Goal: Task Accomplishment & Management: Complete application form

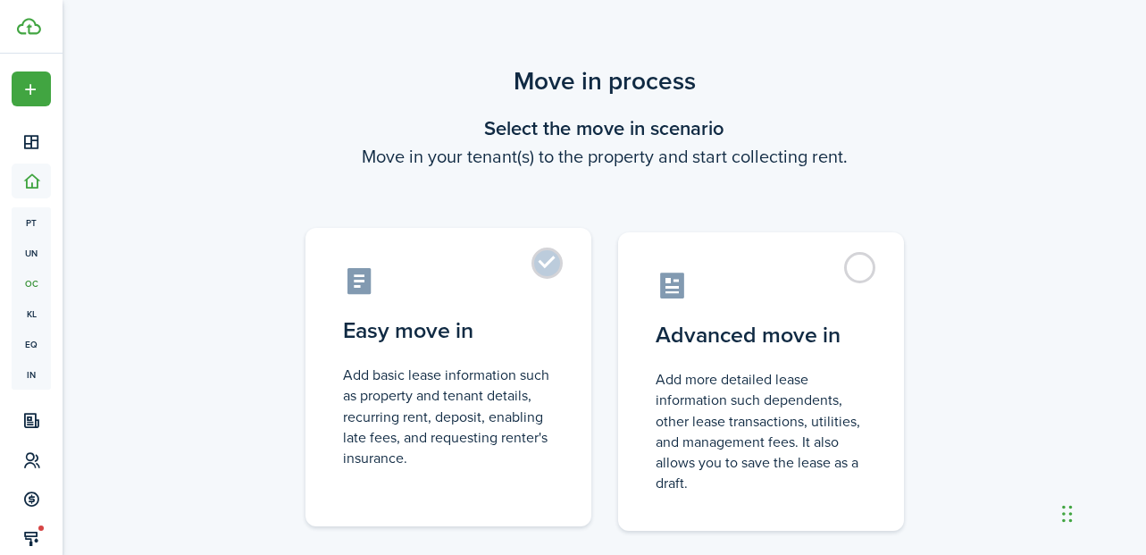
click at [544, 274] on label "Easy move in Add basic lease information such as property and tenant details, r…" at bounding box center [448, 377] width 286 height 298
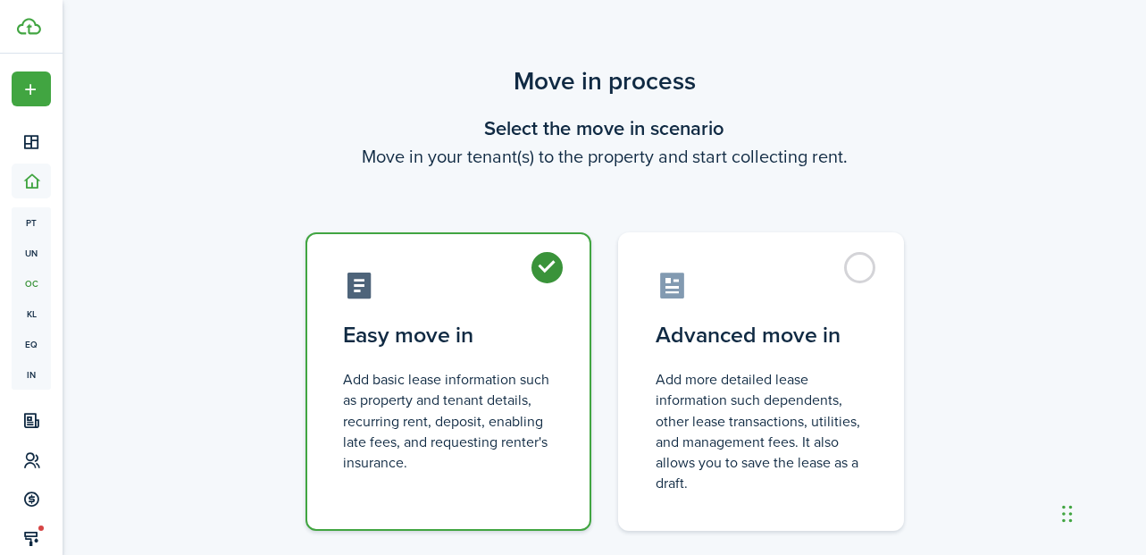
radio input "true"
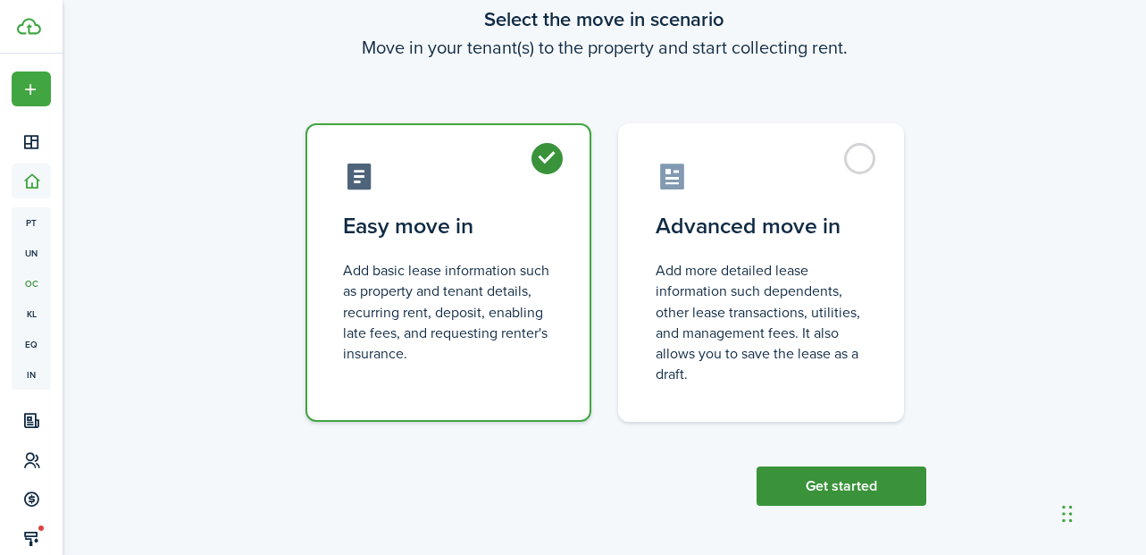
scroll to position [108, 0]
click at [879, 483] on button "Get started" at bounding box center [841, 486] width 170 height 39
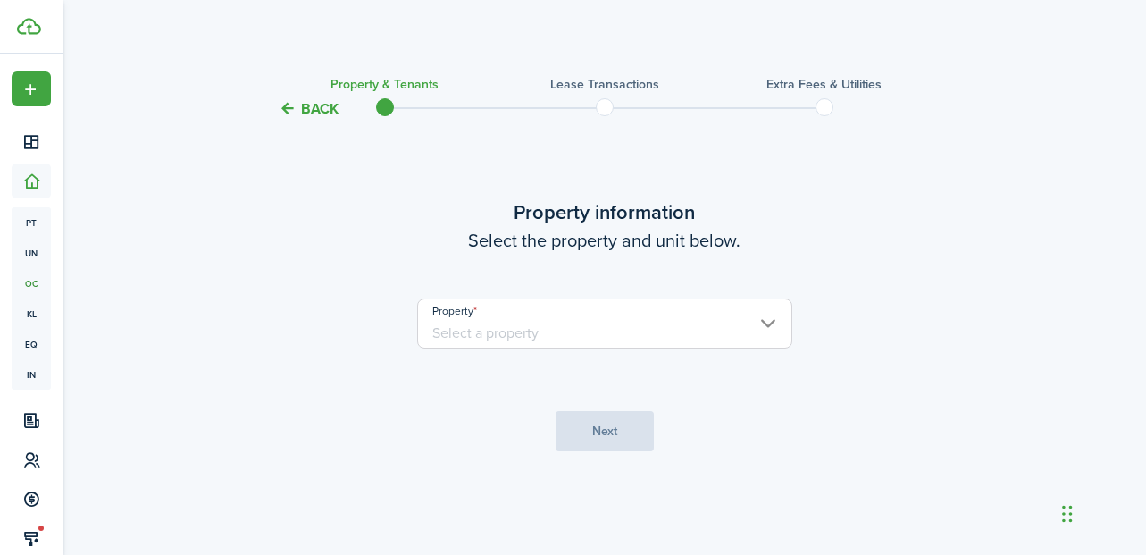
click at [763, 321] on input "Property" at bounding box center [604, 323] width 375 height 50
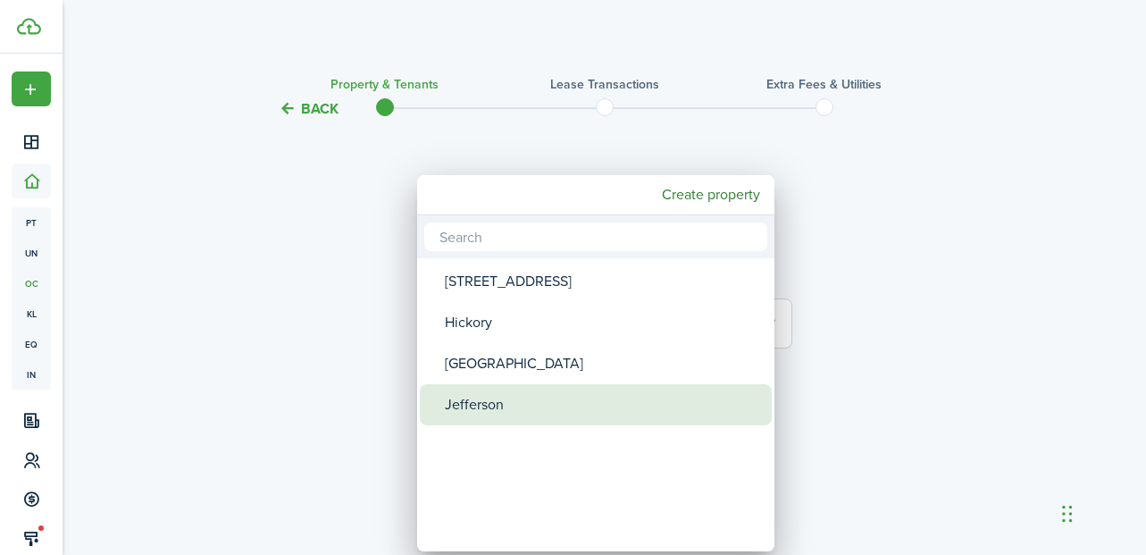
click at [527, 403] on div "Jefferson" at bounding box center [603, 404] width 316 height 41
type input "Jefferson"
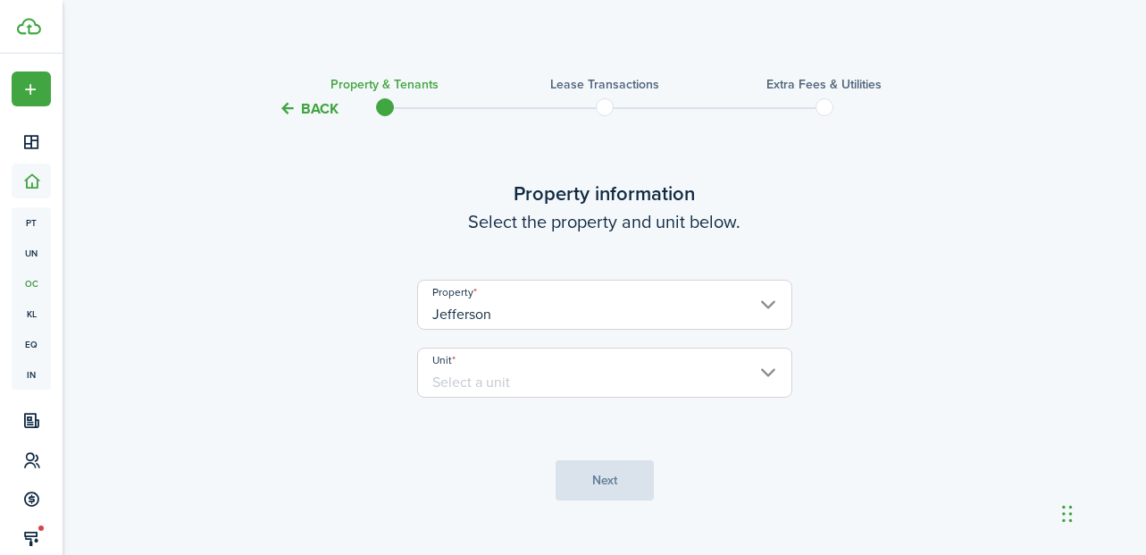
click at [759, 358] on input "Unit" at bounding box center [604, 372] width 375 height 50
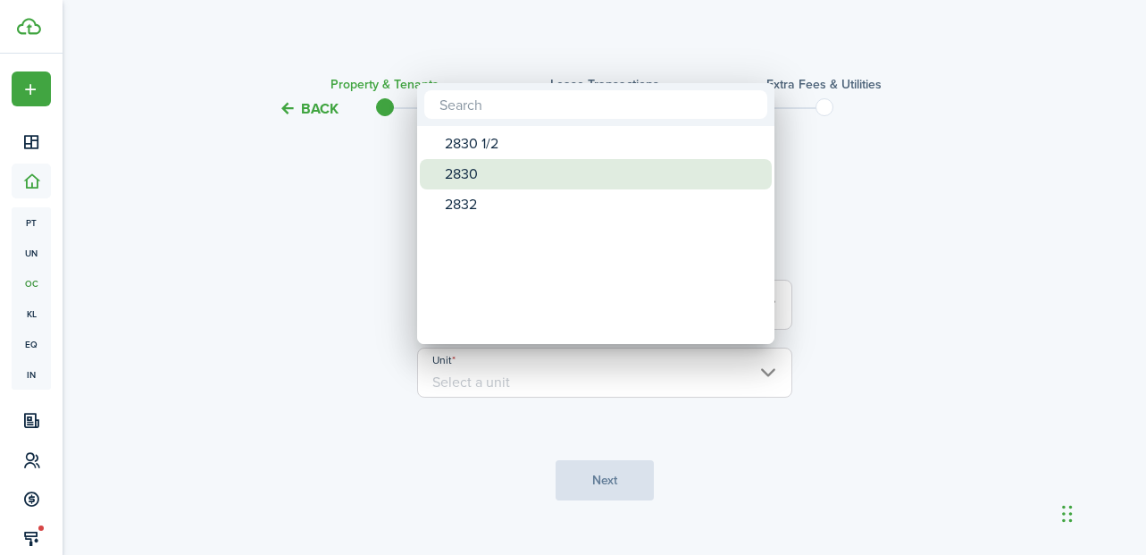
click at [504, 171] on div "2830" at bounding box center [603, 174] width 316 height 30
type input "2830"
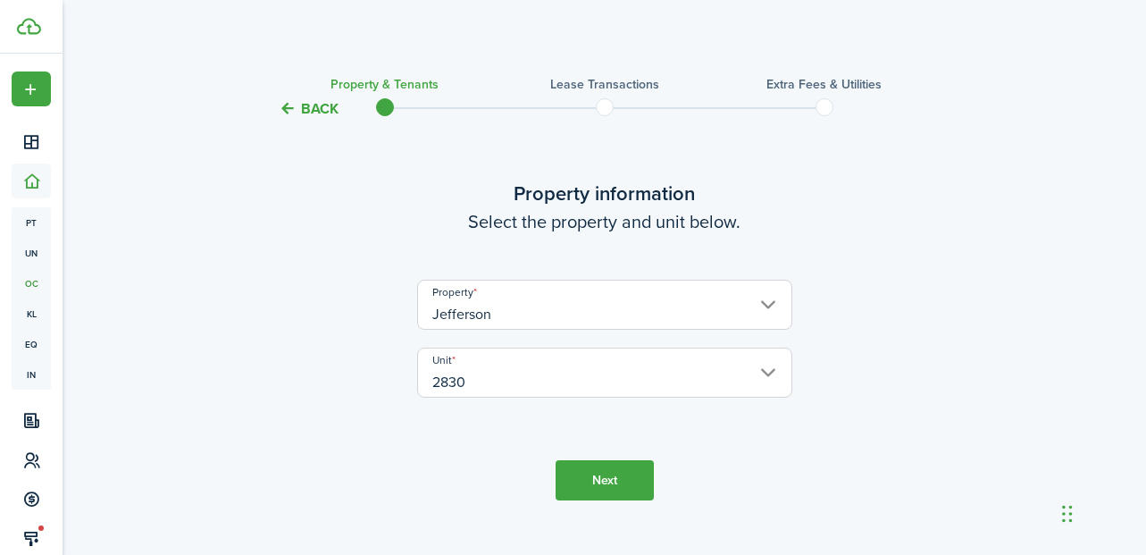
click at [609, 479] on button "Next" at bounding box center [605, 480] width 98 height 40
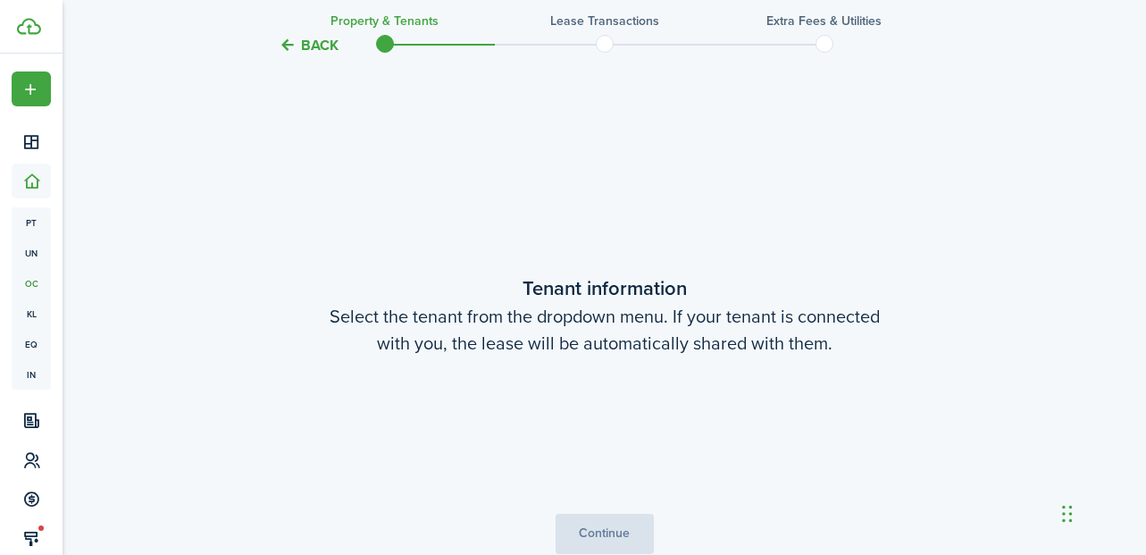
scroll to position [465, 0]
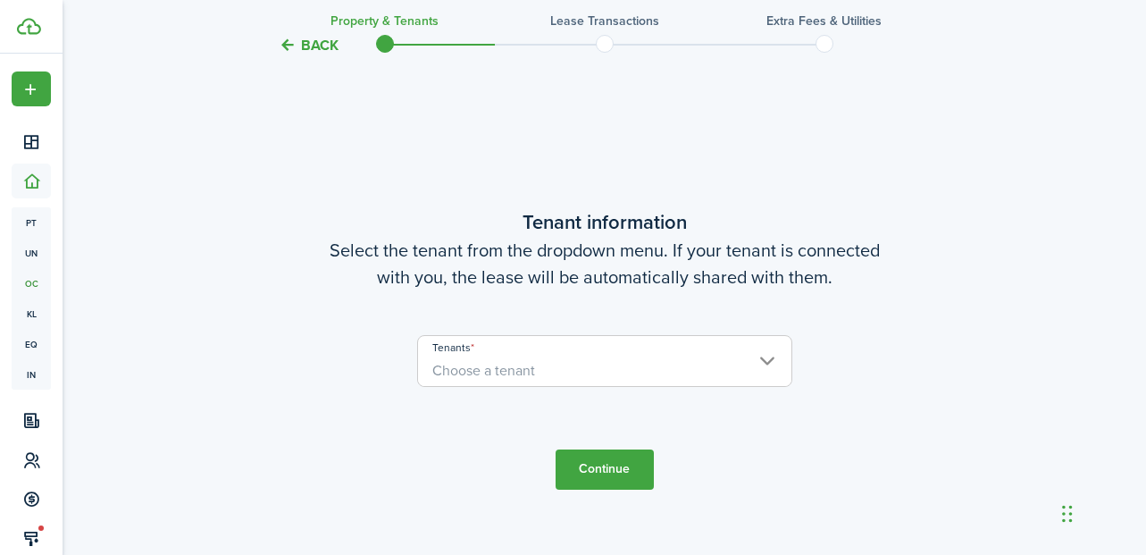
click at [773, 362] on span "Choose a tenant" at bounding box center [604, 370] width 373 height 30
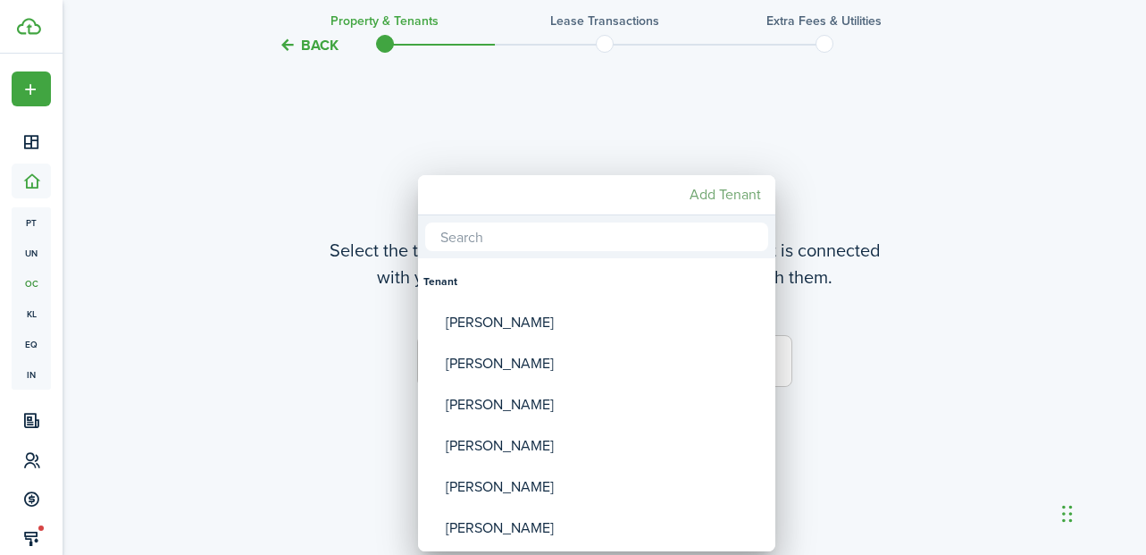
click at [738, 194] on mbsc-button "Add Tenant" at bounding box center [725, 195] width 86 height 32
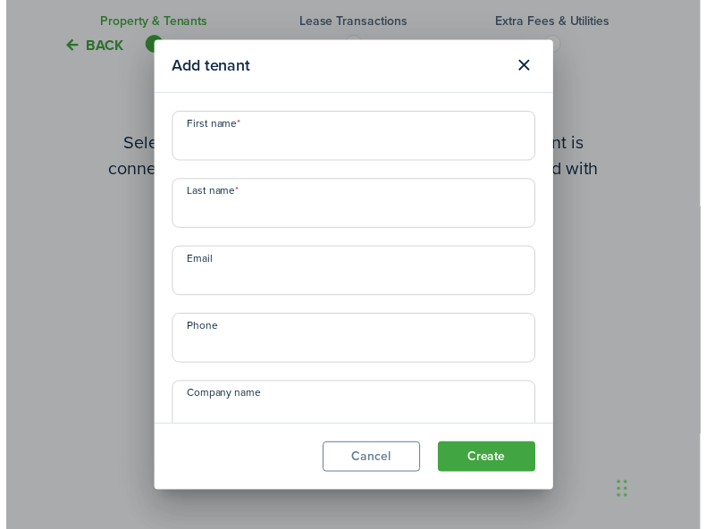
scroll to position [413, 1]
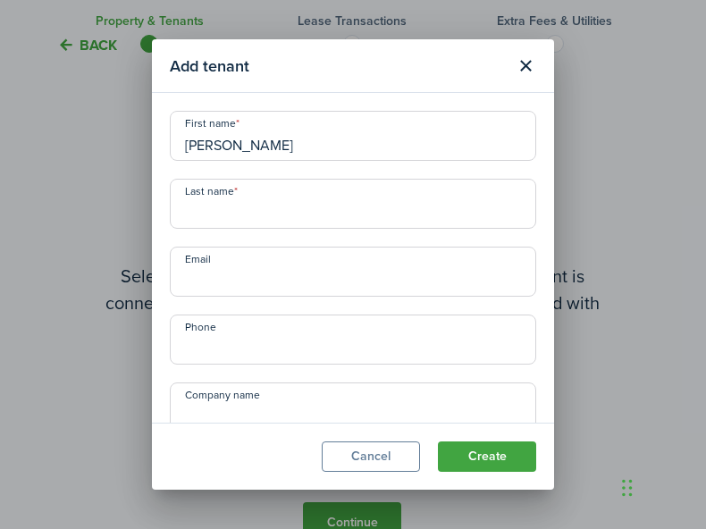
type input "[PERSON_NAME]"
type input "Well"
type input "s"
click at [247, 221] on input "Well" at bounding box center [353, 204] width 366 height 50
type input "[PERSON_NAME]"
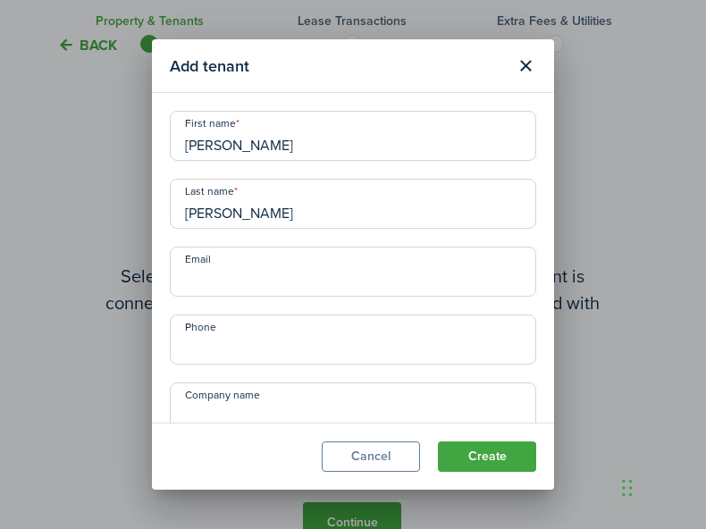
paste input "[EMAIL_ADDRESS][DOMAIN_NAME]"
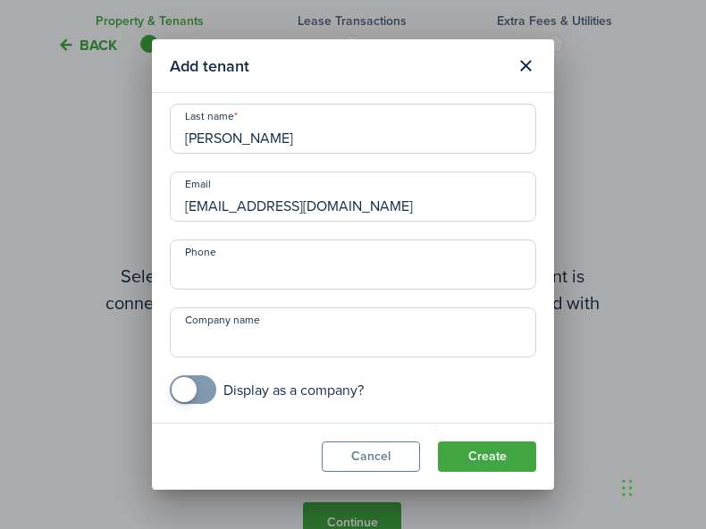
scroll to position [75, 0]
type input "[EMAIL_ADDRESS][DOMAIN_NAME]"
click at [491, 451] on button "Create" at bounding box center [487, 456] width 98 height 30
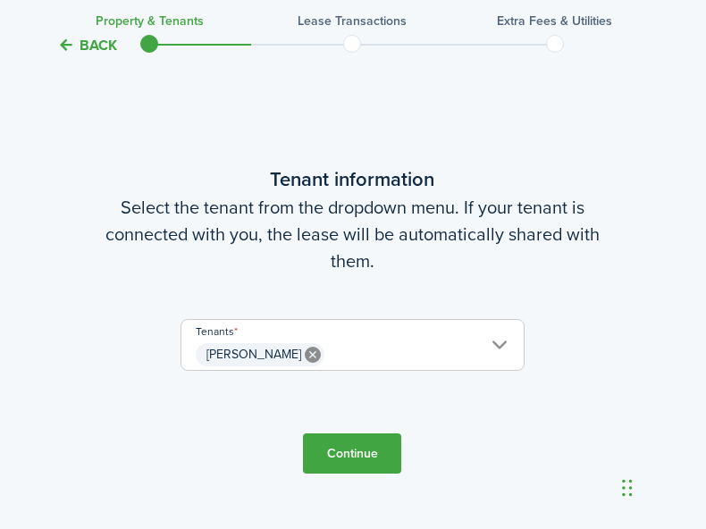
scroll to position [487, 1]
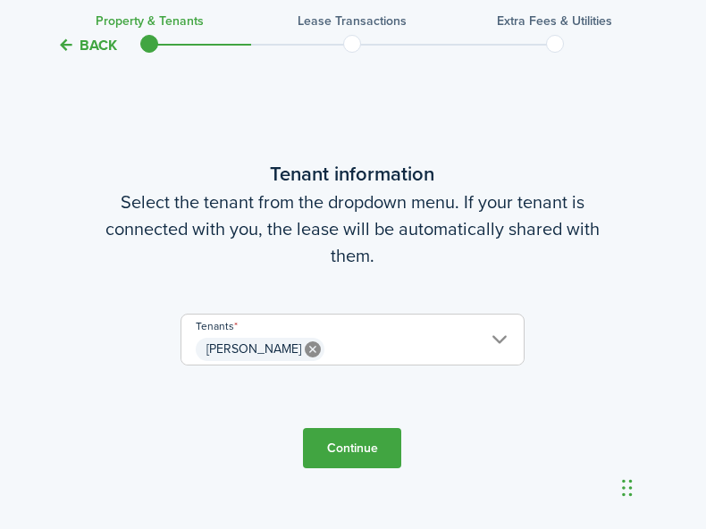
click at [495, 339] on span "[PERSON_NAME]" at bounding box center [352, 349] width 342 height 30
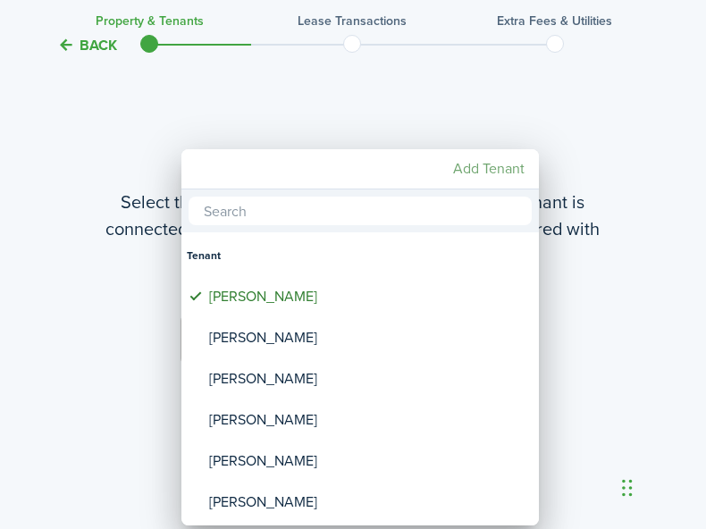
click at [476, 166] on mbsc-button "Add Tenant" at bounding box center [489, 169] width 86 height 32
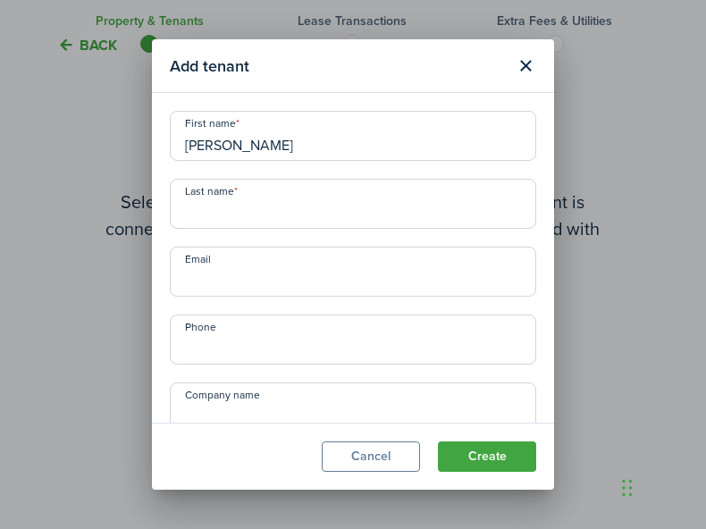
type input "[PERSON_NAME]"
paste input "[PERSON_NAME][EMAIL_ADDRESS][DOMAIN_NAME]"
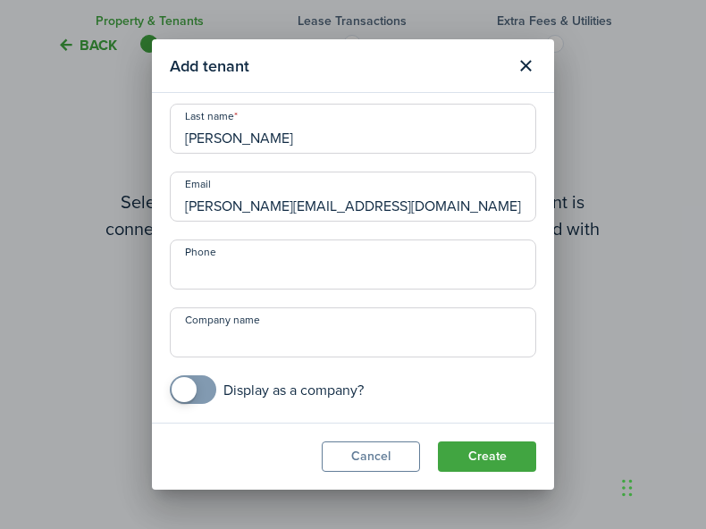
scroll to position [75, 0]
type input "[PERSON_NAME][EMAIL_ADDRESS][DOMAIN_NAME]"
click at [495, 453] on button "Create" at bounding box center [487, 456] width 98 height 30
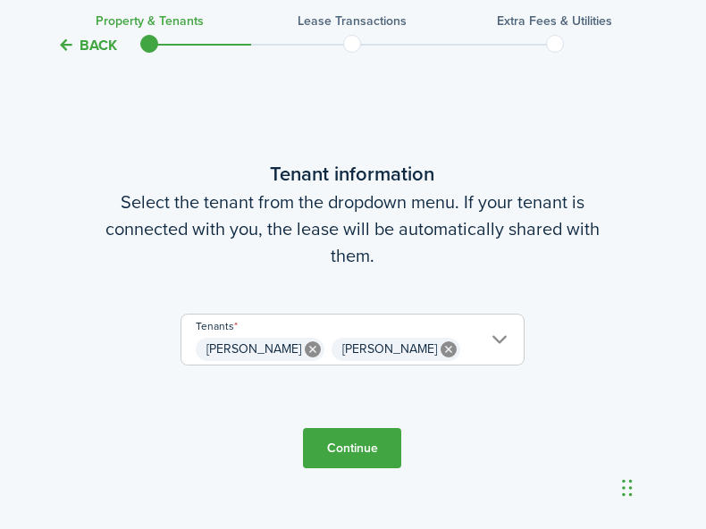
click at [347, 444] on button "Continue" at bounding box center [352, 448] width 98 height 40
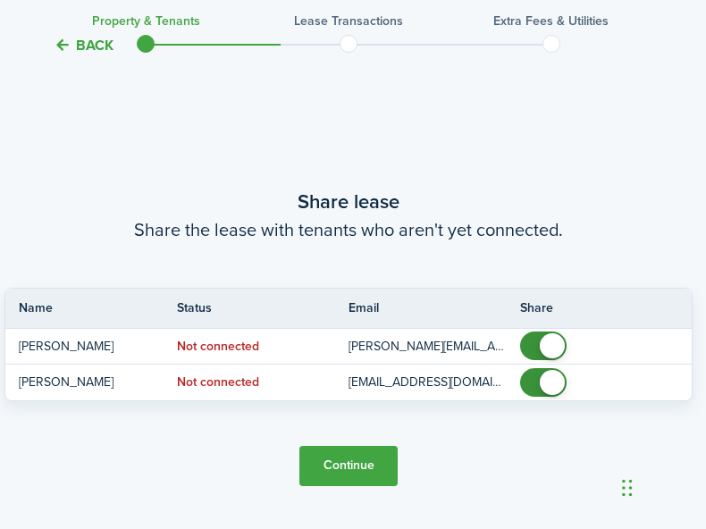
scroll to position [994, 4]
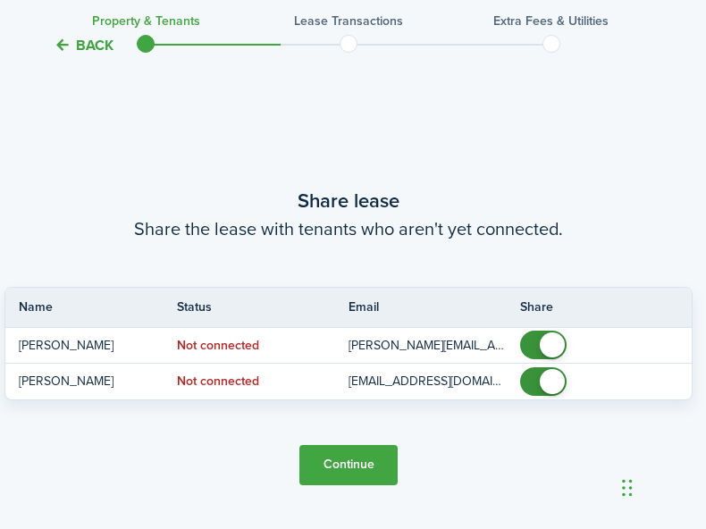
click at [350, 464] on button "Continue" at bounding box center [348, 465] width 98 height 40
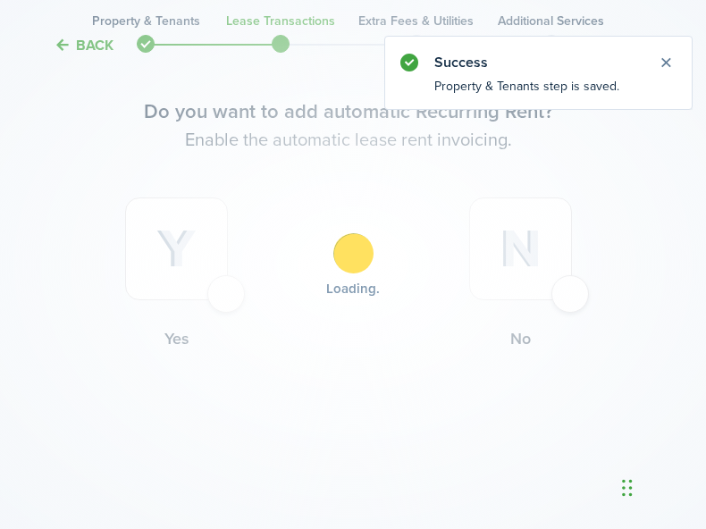
scroll to position [0, 4]
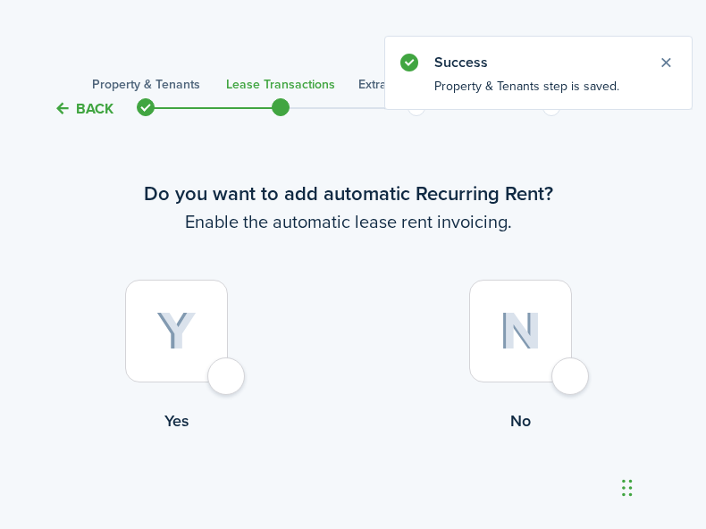
click at [228, 377] on div at bounding box center [176, 331] width 103 height 103
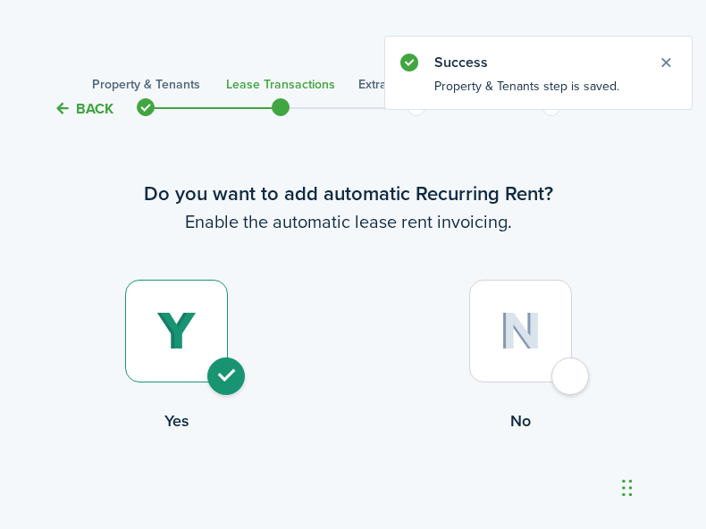
radio input "true"
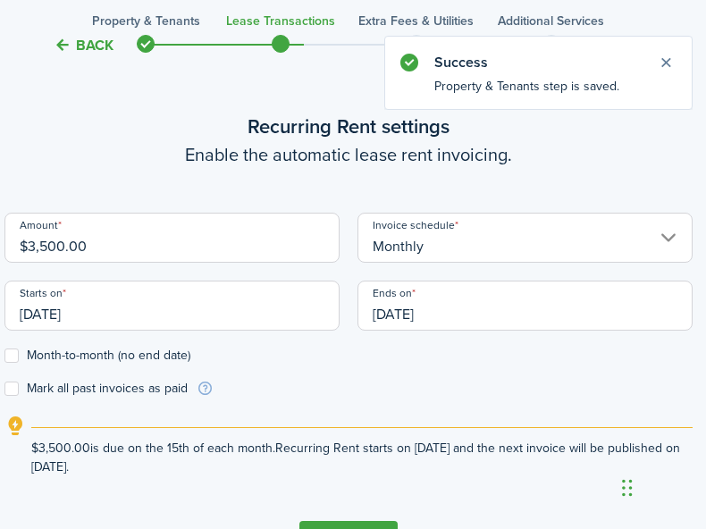
scroll to position [491, 4]
click at [93, 246] on input "$3,500.00" at bounding box center [171, 237] width 335 height 50
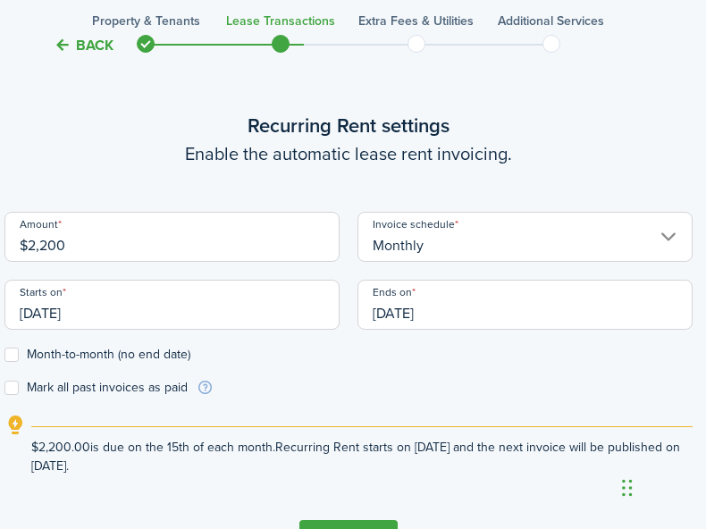
type input "$2,200.00"
click at [348, 392] on form "Amount $2,200.00 Invoice schedule Monthly Starts on [DATE] Ends on [DATE] Month…" at bounding box center [348, 304] width 688 height 185
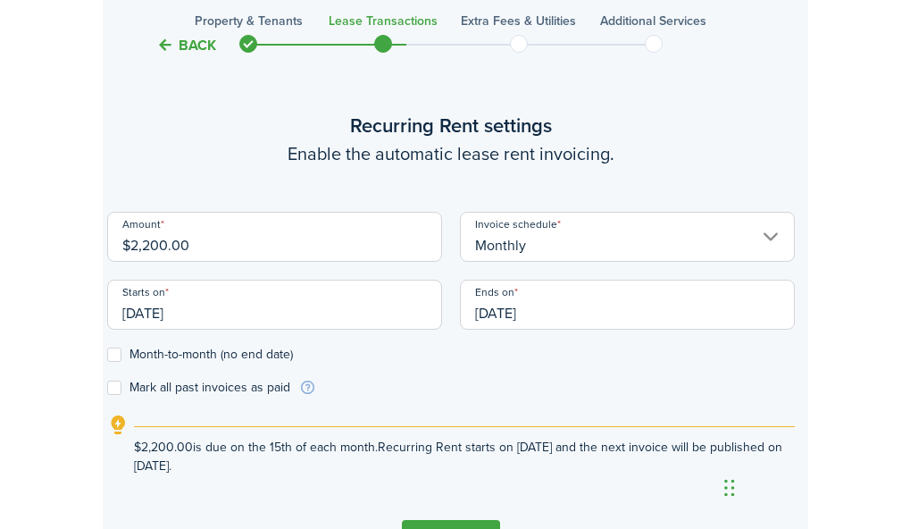
scroll to position [491, 0]
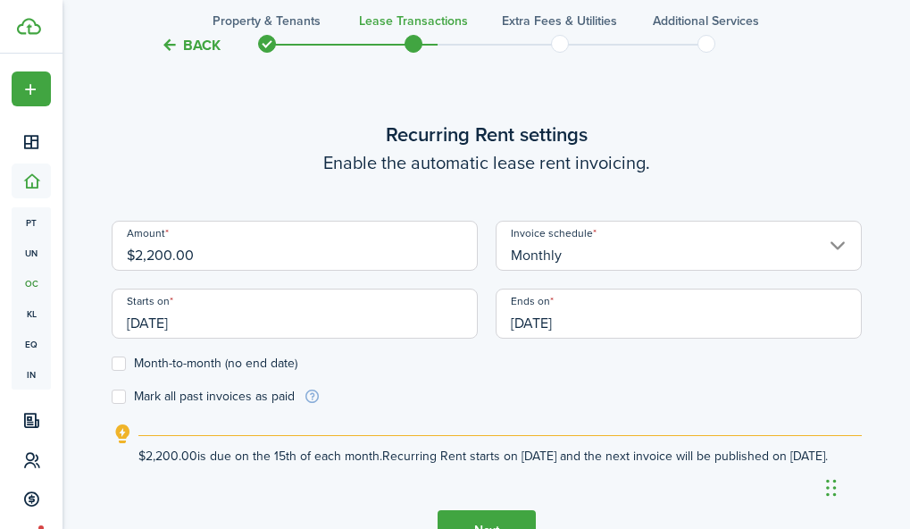
click at [183, 316] on input "[DATE]" at bounding box center [295, 313] width 366 height 50
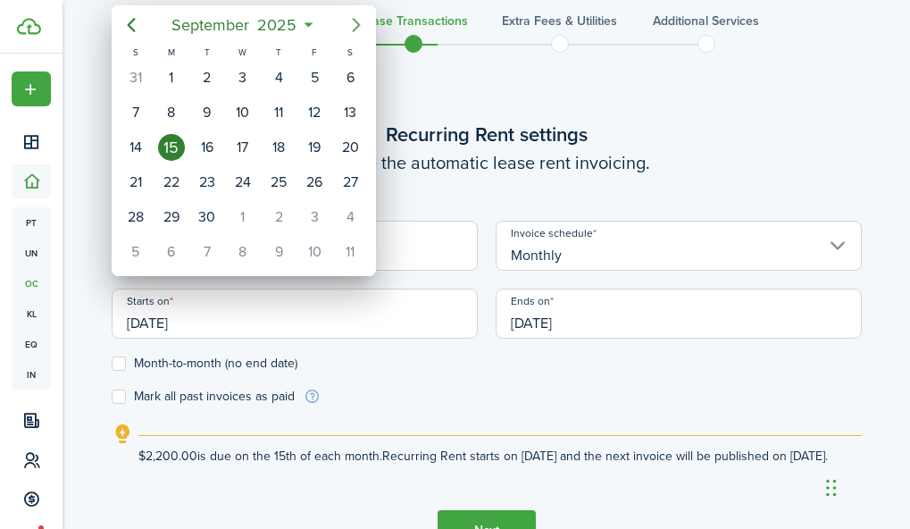
click at [357, 22] on icon "Next page" at bounding box center [356, 25] width 8 height 14
click at [248, 78] on div "1" at bounding box center [243, 77] width 27 height 27
type input "[DATE]"
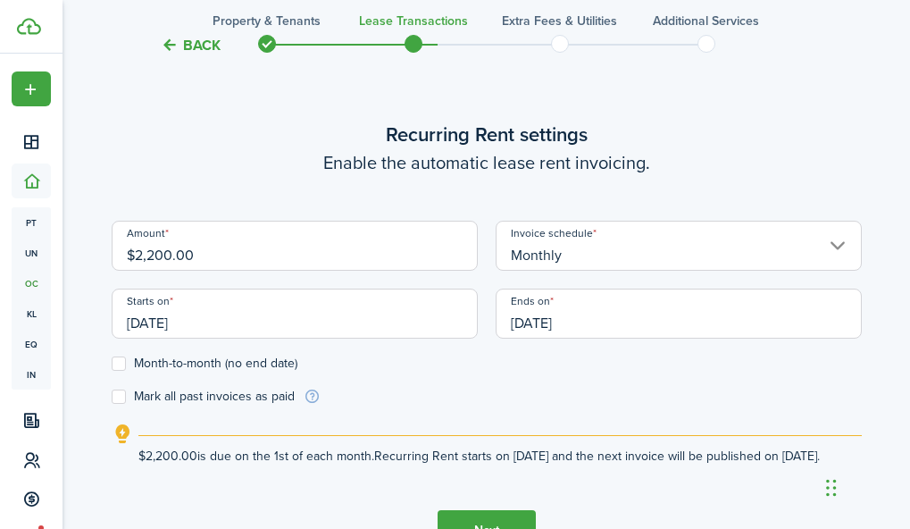
click at [566, 313] on input "[DATE]" at bounding box center [679, 313] width 366 height 50
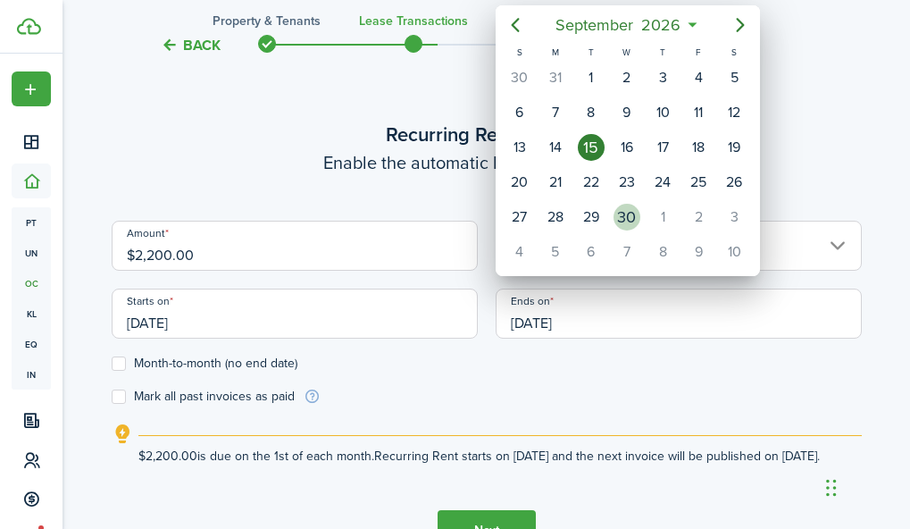
click at [627, 221] on div "30" at bounding box center [627, 217] width 27 height 27
type input "[DATE]"
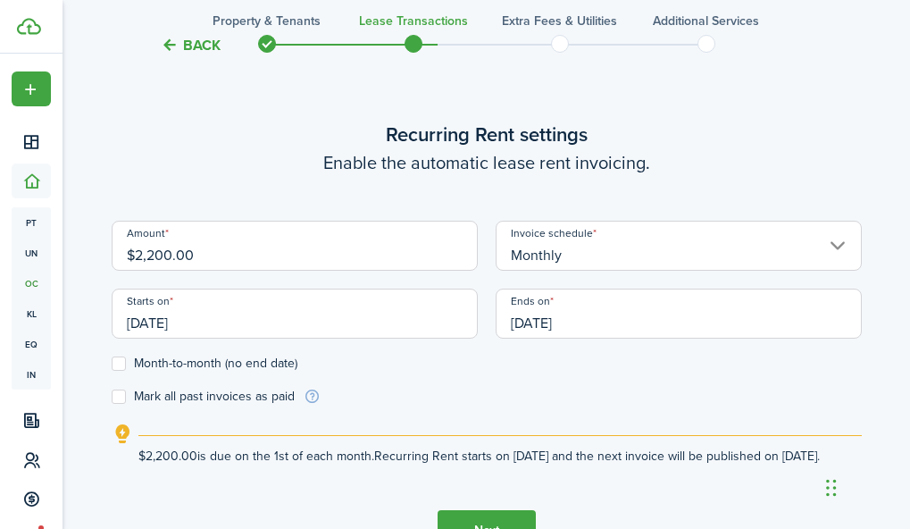
click at [634, 389] on form "Amount $2,200.00 Invoice schedule Monthly Starts on [DATE] Ends on [DATE] Month…" at bounding box center [487, 313] width 750 height 185
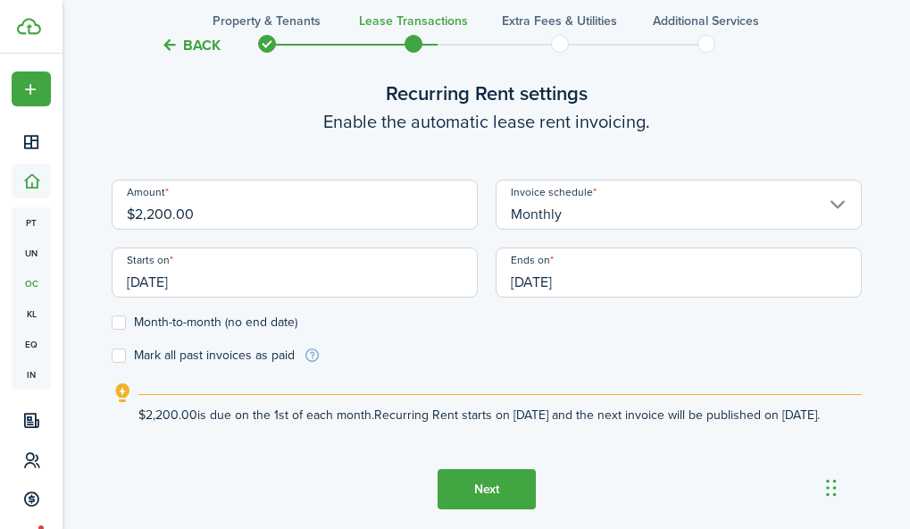
scroll to position [537, 0]
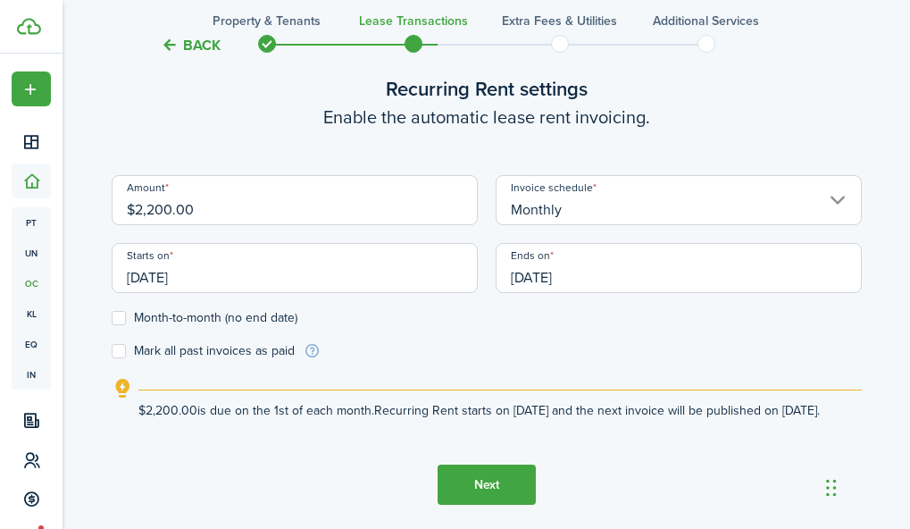
click at [117, 311] on label "Month-to-month (no end date)" at bounding box center [205, 318] width 186 height 14
click at [112, 318] on input "Month-to-month (no end date)" at bounding box center [111, 318] width 1 height 1
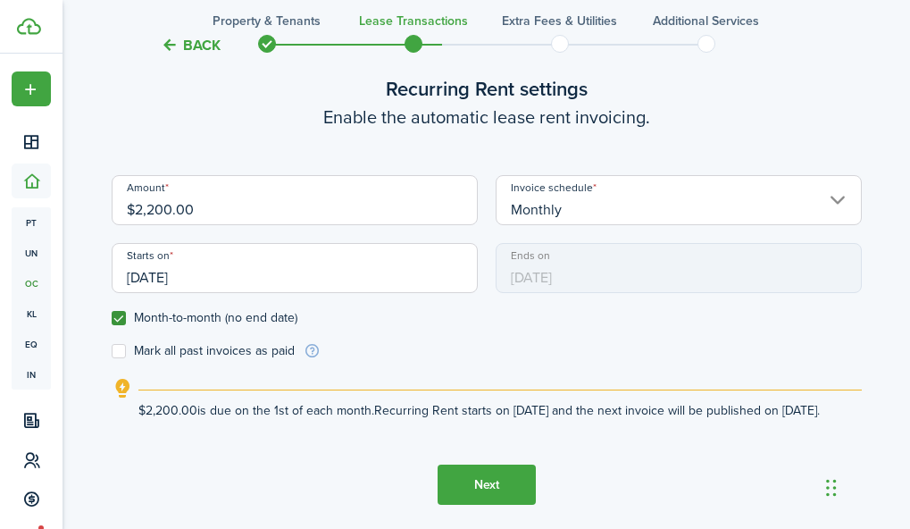
click at [117, 311] on label "Month-to-month (no end date)" at bounding box center [205, 318] width 186 height 14
click at [112, 318] on input "Month-to-month (no end date)" at bounding box center [111, 318] width 1 height 1
checkbox input "false"
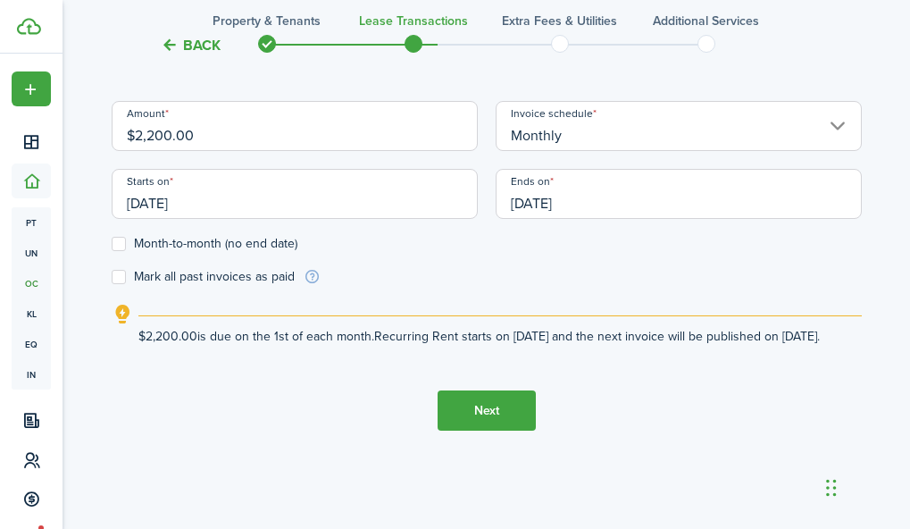
scroll to position [611, 0]
click at [477, 410] on button "Next" at bounding box center [487, 410] width 98 height 40
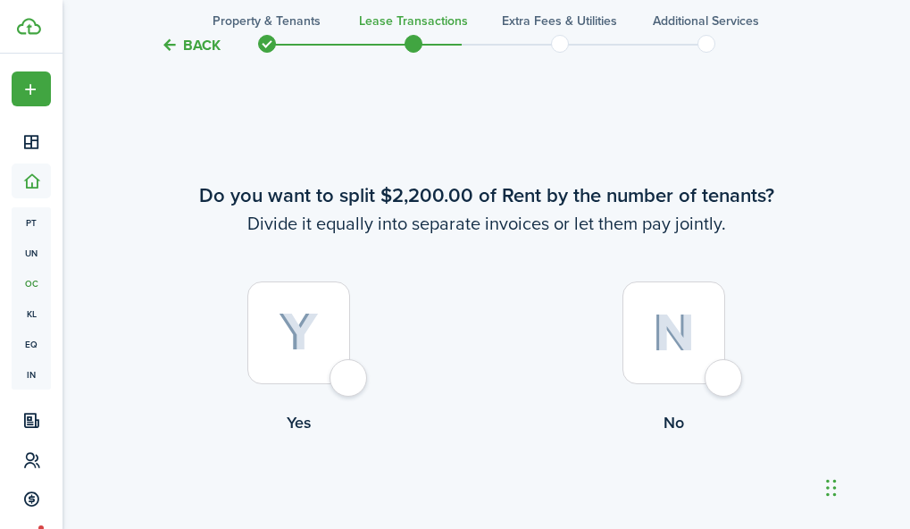
scroll to position [1020, 0]
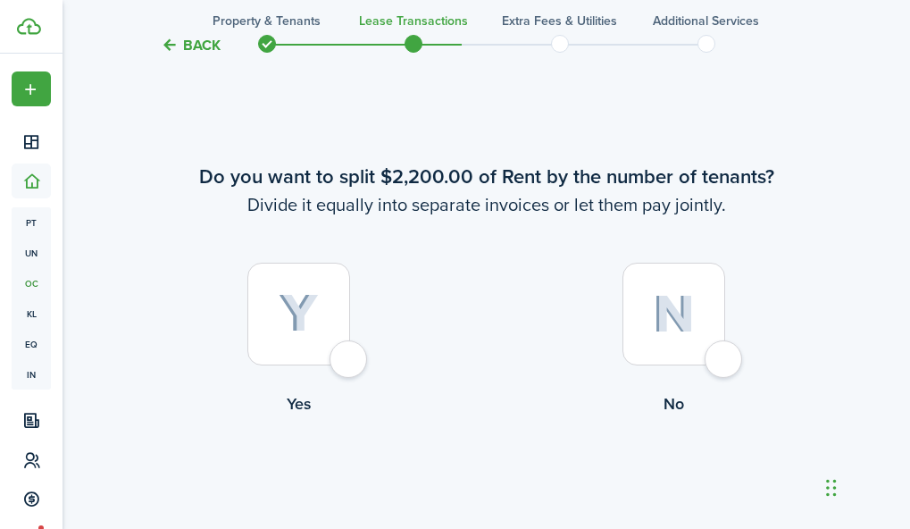
click at [339, 355] on div at bounding box center [298, 314] width 103 height 103
radio input "true"
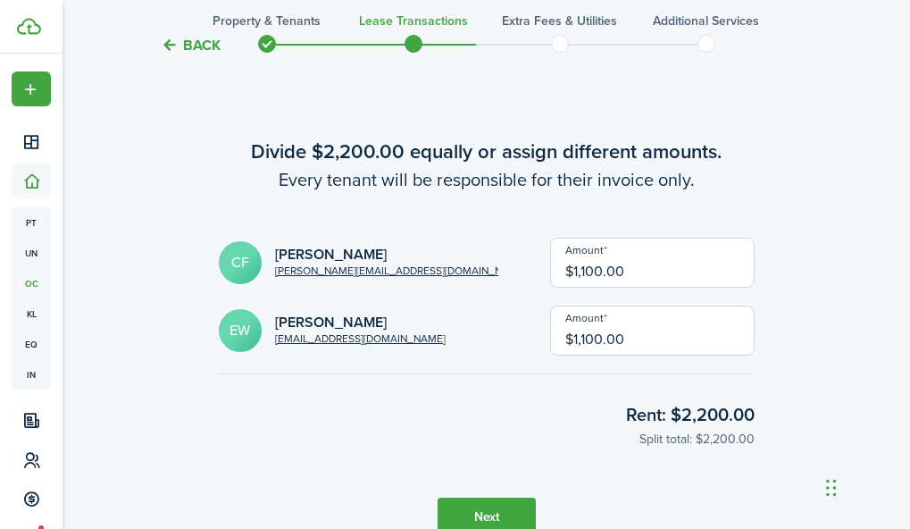
scroll to position [1549, 0]
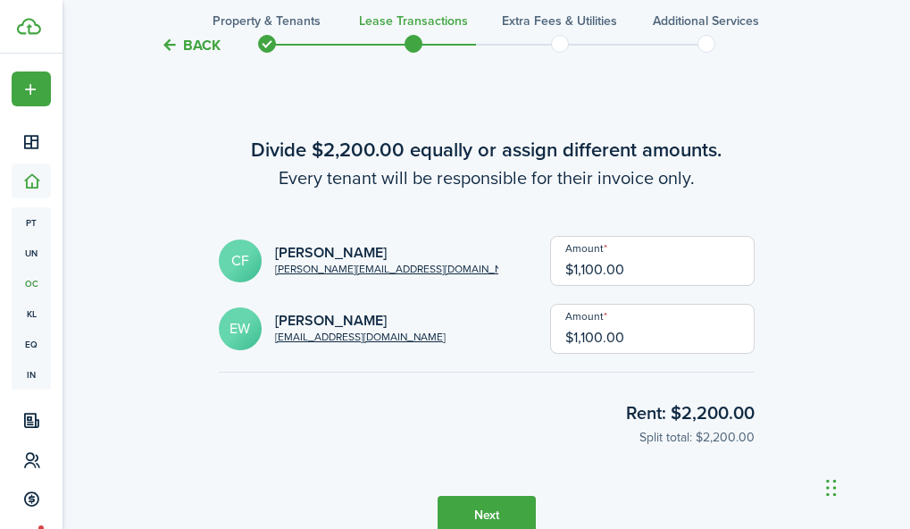
click at [492, 507] on button "Next" at bounding box center [487, 516] width 98 height 40
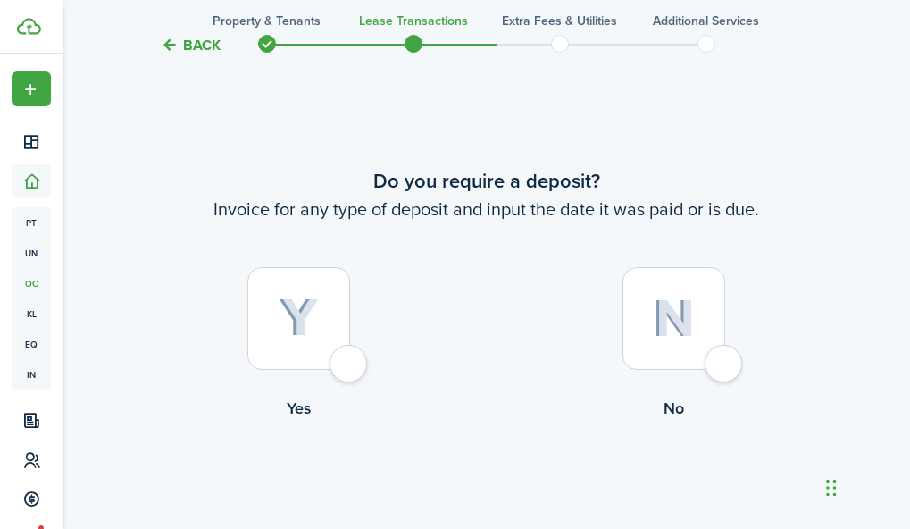
scroll to position [2077, 0]
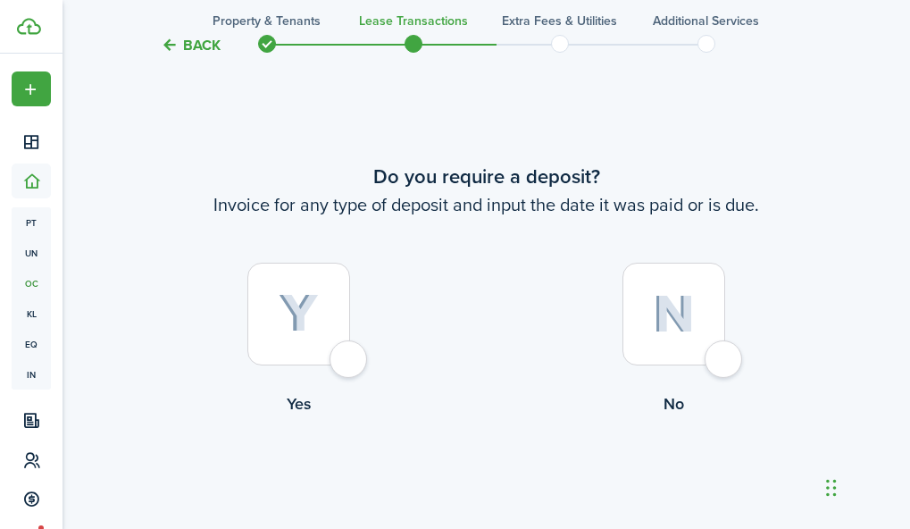
click at [347, 351] on div at bounding box center [298, 314] width 103 height 103
radio input "true"
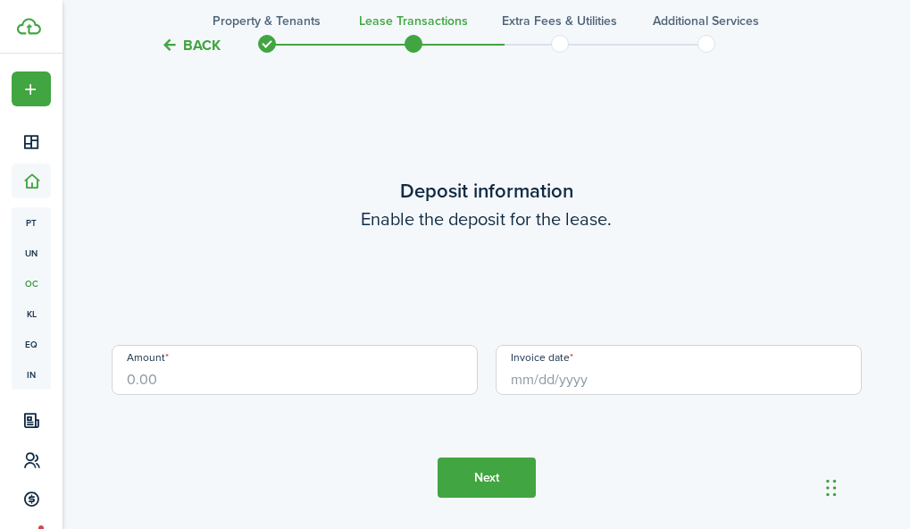
scroll to position [2606, 0]
click at [383, 372] on input "Amount" at bounding box center [295, 368] width 366 height 50
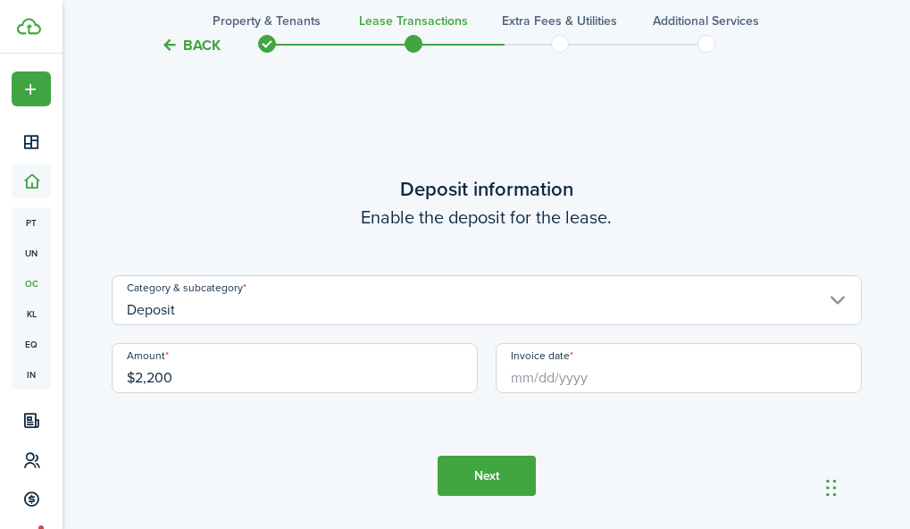
click at [562, 384] on input "Invoice date" at bounding box center [679, 368] width 366 height 50
type input "$2,200.00"
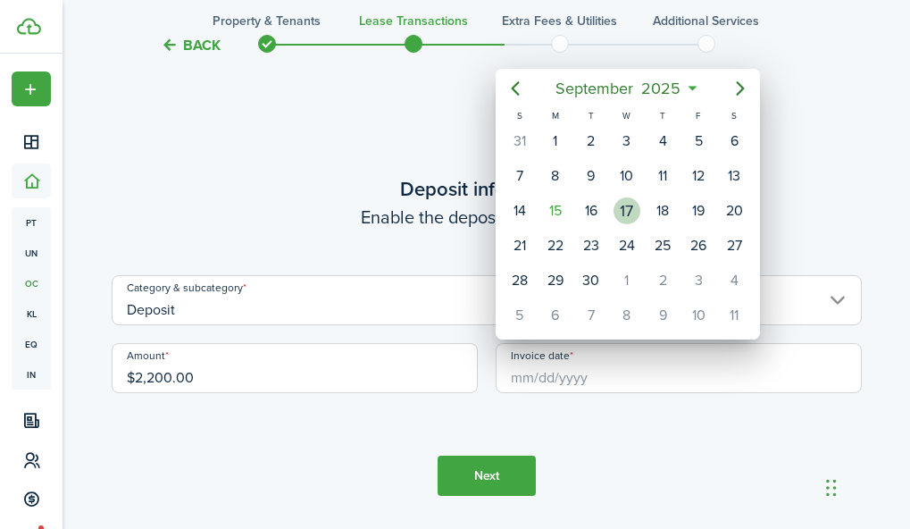
click at [627, 211] on div "17" at bounding box center [627, 210] width 27 height 27
type input "[DATE]"
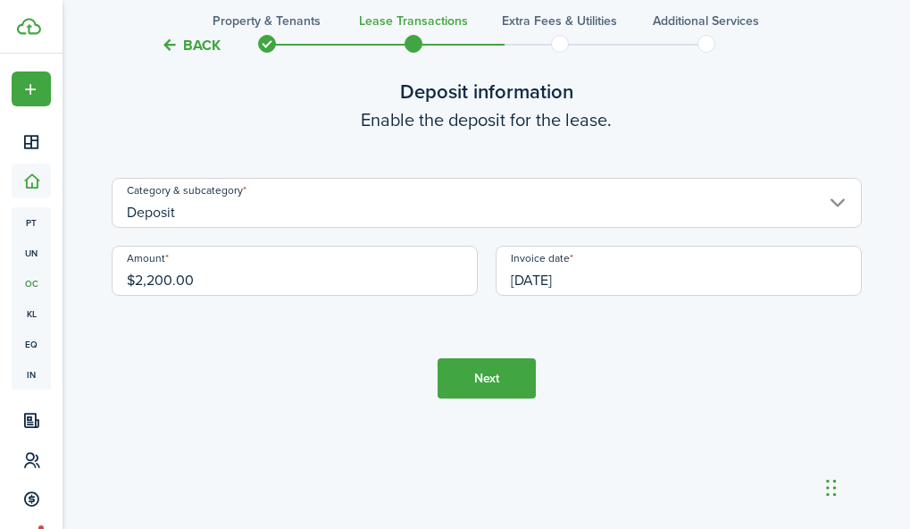
scroll to position [2720, 0]
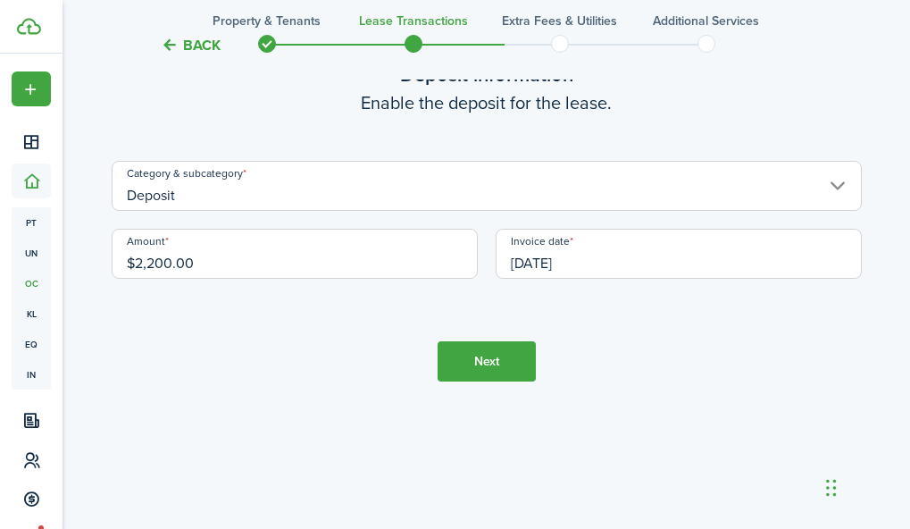
click at [481, 357] on button "Next" at bounding box center [487, 361] width 98 height 40
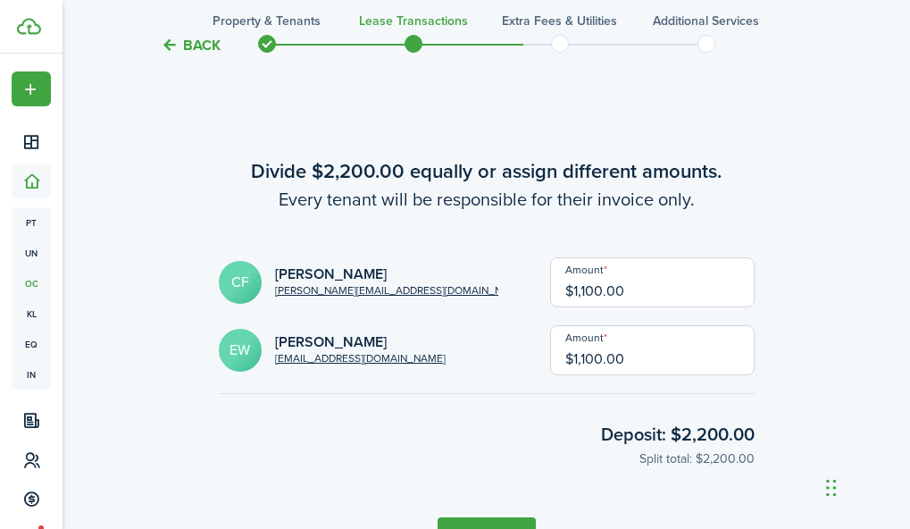
scroll to position [3135, 0]
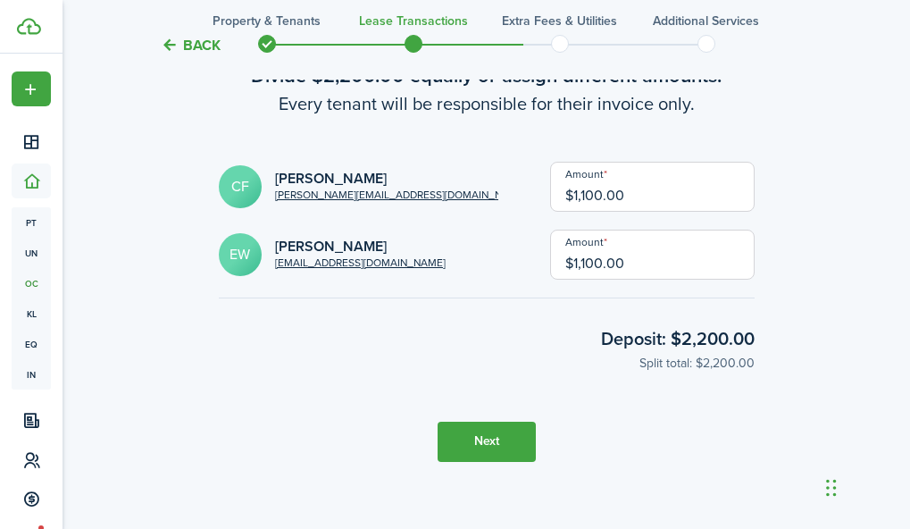
click at [489, 454] on button "Next" at bounding box center [487, 442] width 98 height 40
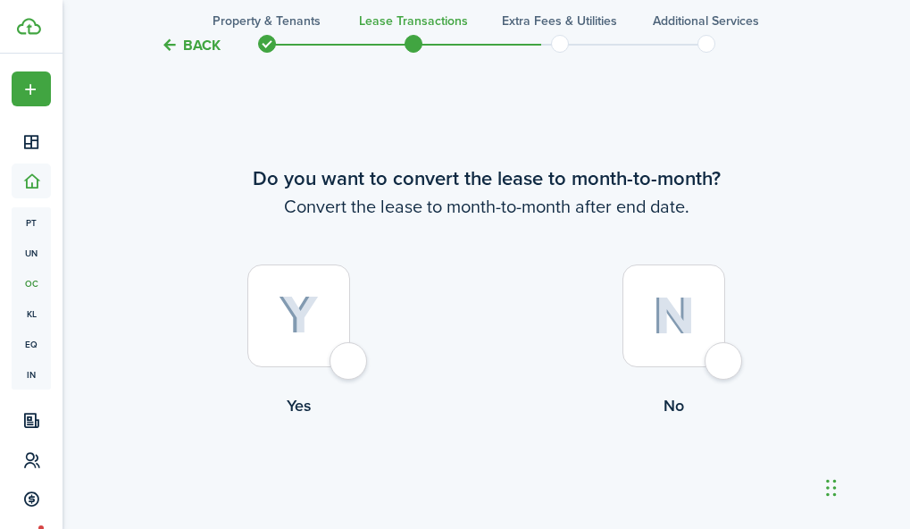
scroll to position [3664, 0]
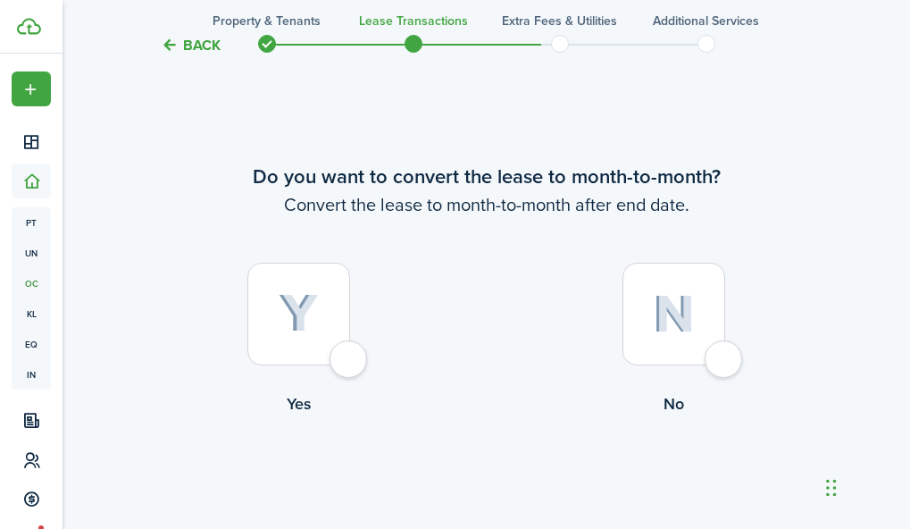
click at [342, 355] on div at bounding box center [298, 314] width 103 height 103
radio input "true"
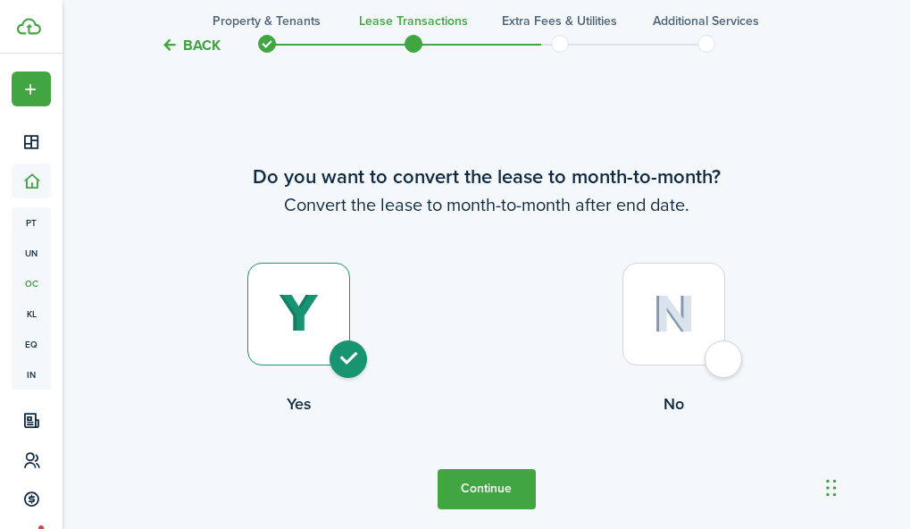
click at [474, 488] on button "Continue" at bounding box center [487, 489] width 98 height 40
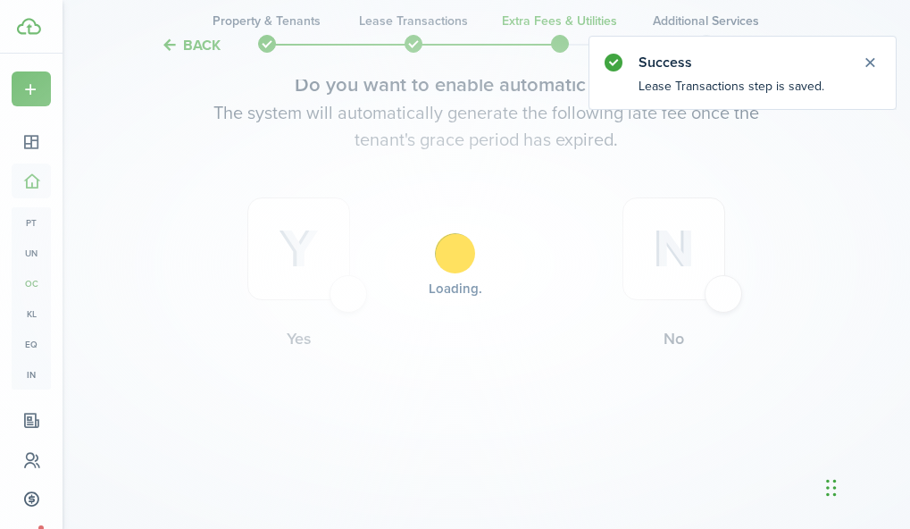
scroll to position [0, 0]
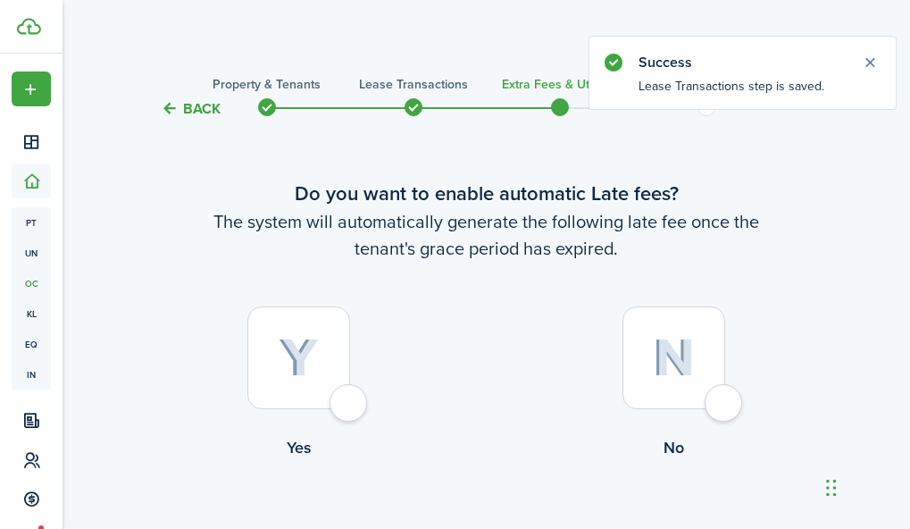
click at [348, 401] on div at bounding box center [298, 357] width 103 height 103
radio input "true"
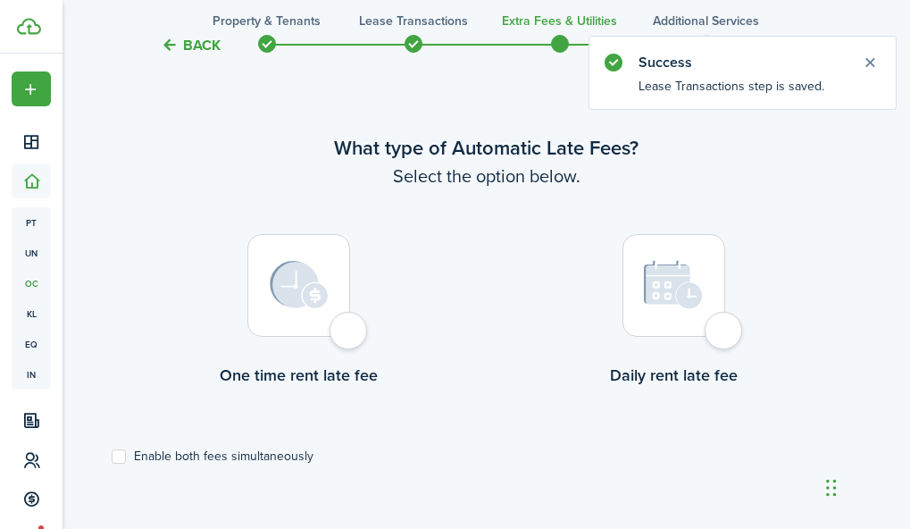
scroll to position [518, 0]
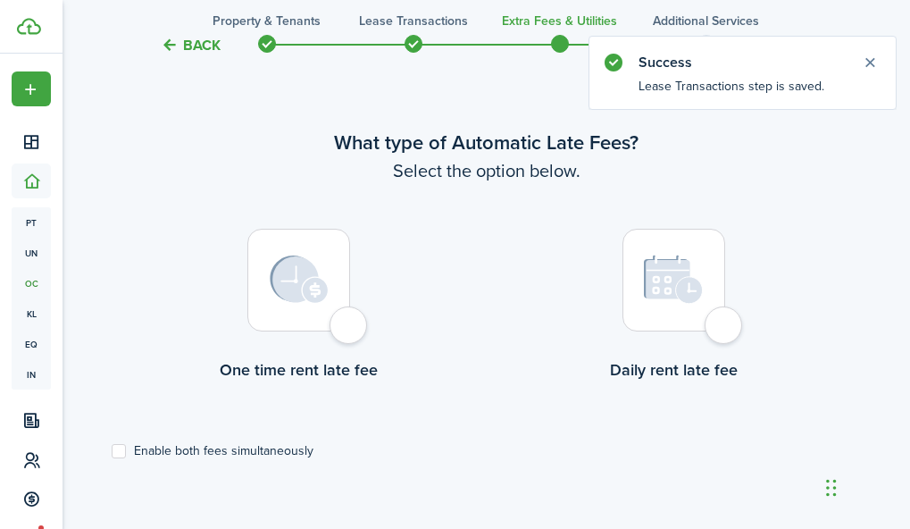
click at [350, 318] on div at bounding box center [298, 280] width 103 height 103
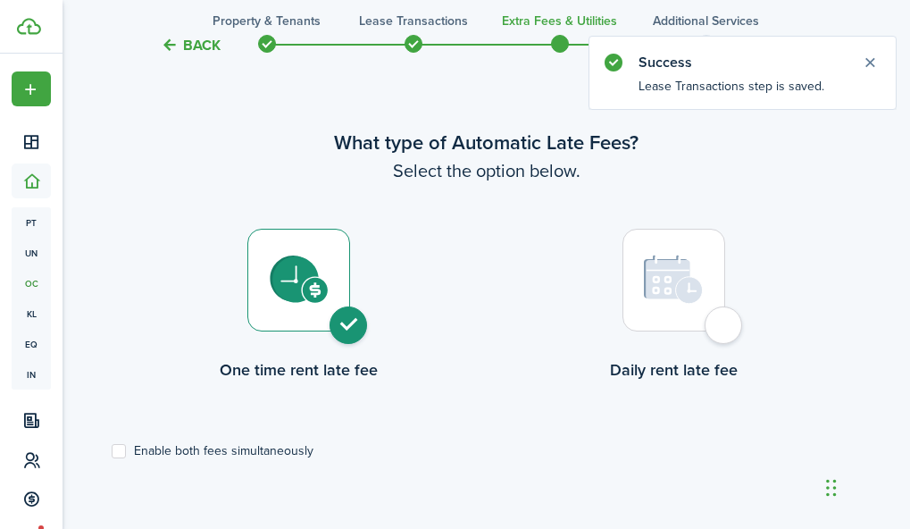
radio input "true"
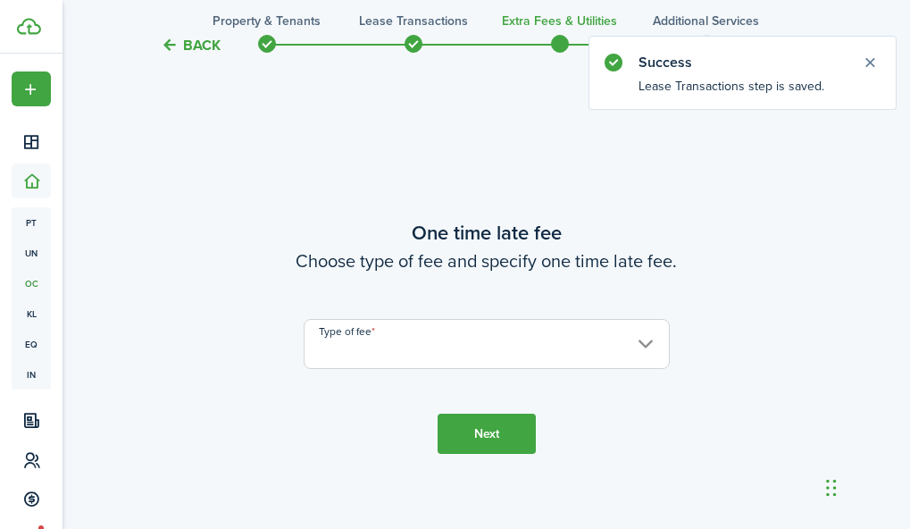
scroll to position [1047, 0]
click at [421, 335] on input "Type of fee" at bounding box center [487, 343] width 366 height 50
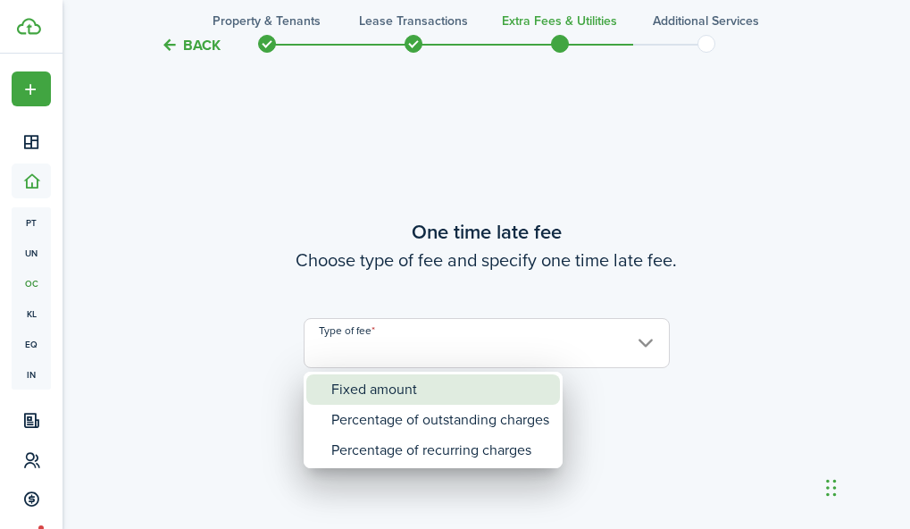
click at [385, 394] on div "Fixed amount" at bounding box center [440, 389] width 218 height 30
type input "Fixed amount"
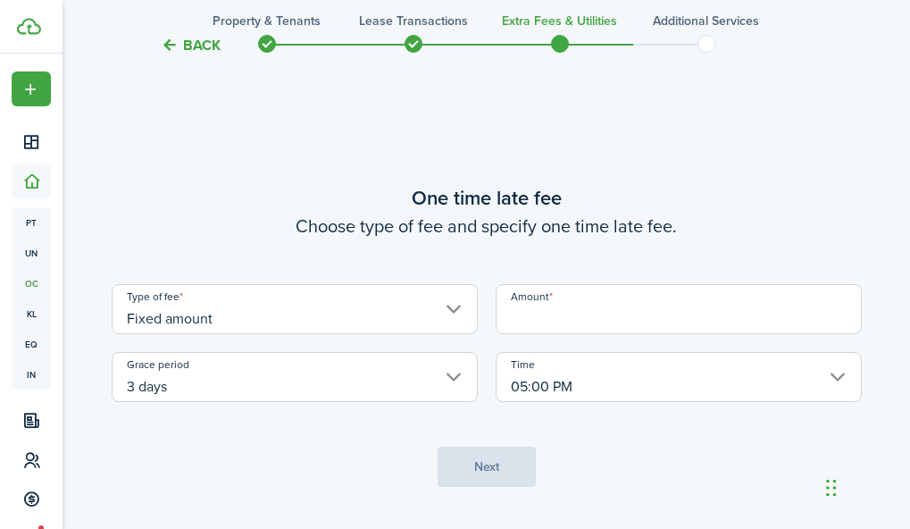
click at [557, 326] on input "Amount" at bounding box center [679, 309] width 366 height 50
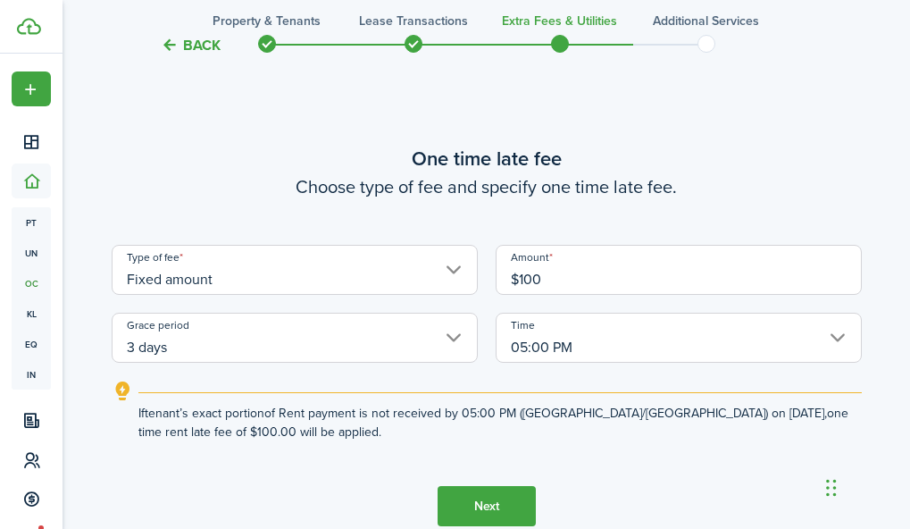
type input "$100.00"
click at [636, 457] on tc-wizard-step "One time late fee Choose type of fee and specify one time late fee. Type of fee…" at bounding box center [487, 335] width 750 height 529
click at [513, 491] on button "Next" at bounding box center [487, 506] width 98 height 40
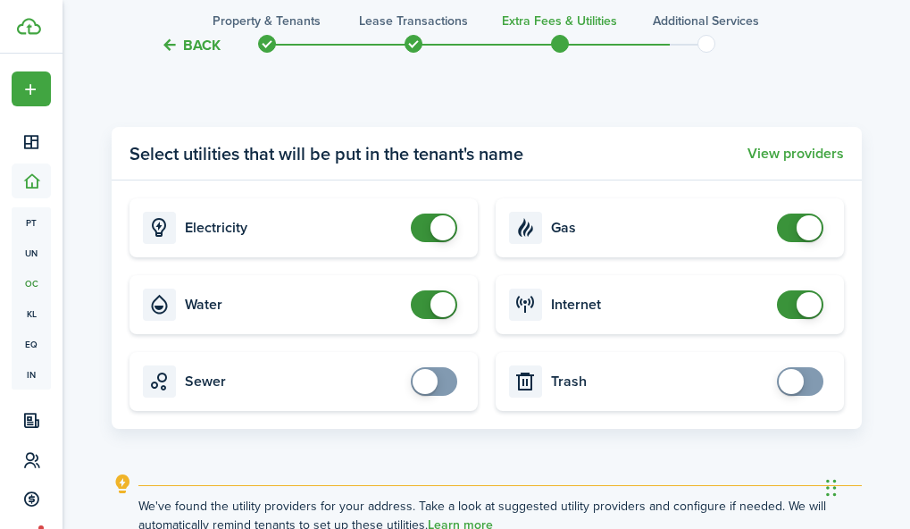
scroll to position [1713, 0]
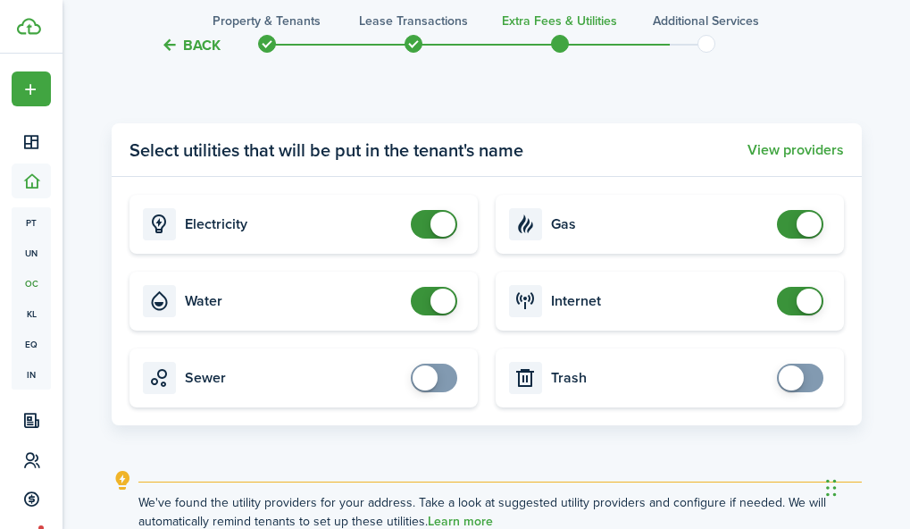
checkbox input "false"
click at [434, 225] on span at bounding box center [442, 224] width 25 height 25
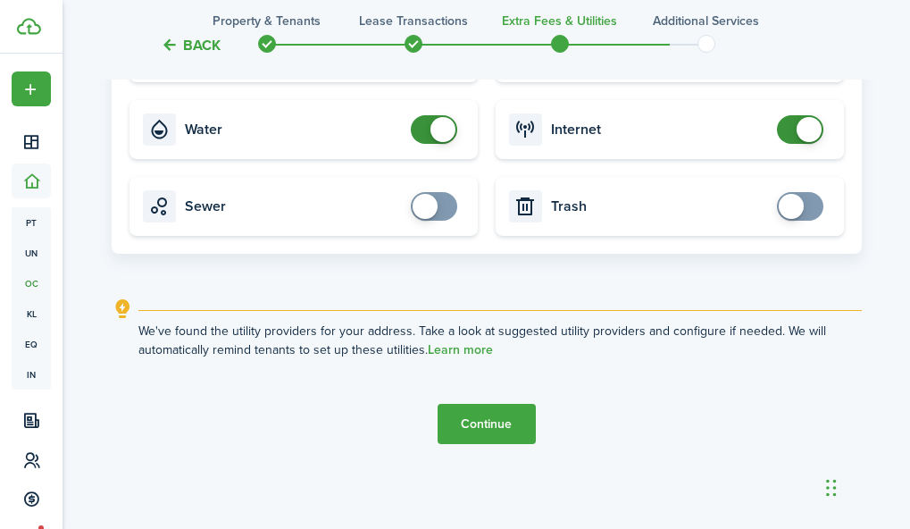
scroll to position [1885, 0]
click at [496, 418] on button "Continue" at bounding box center [487, 424] width 98 height 40
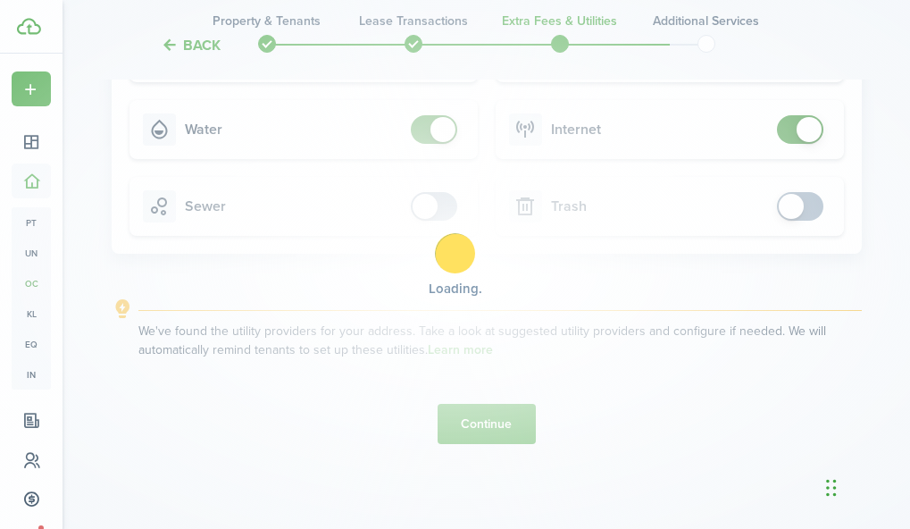
scroll to position [0, 0]
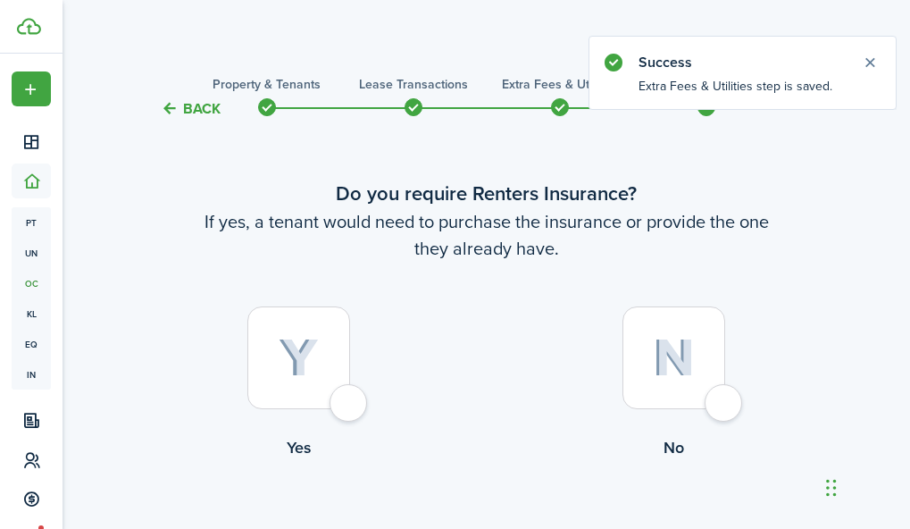
click at [747, 383] on label "No" at bounding box center [674, 387] width 375 height 162
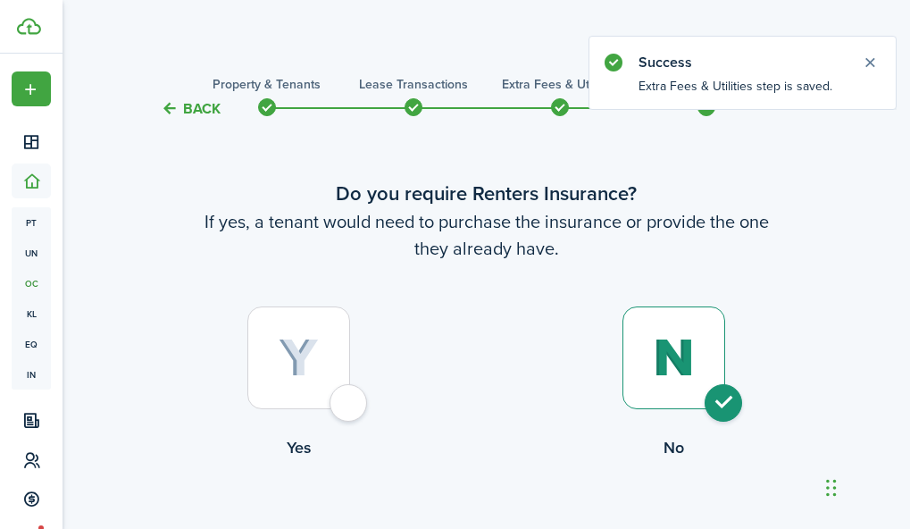
radio input "true"
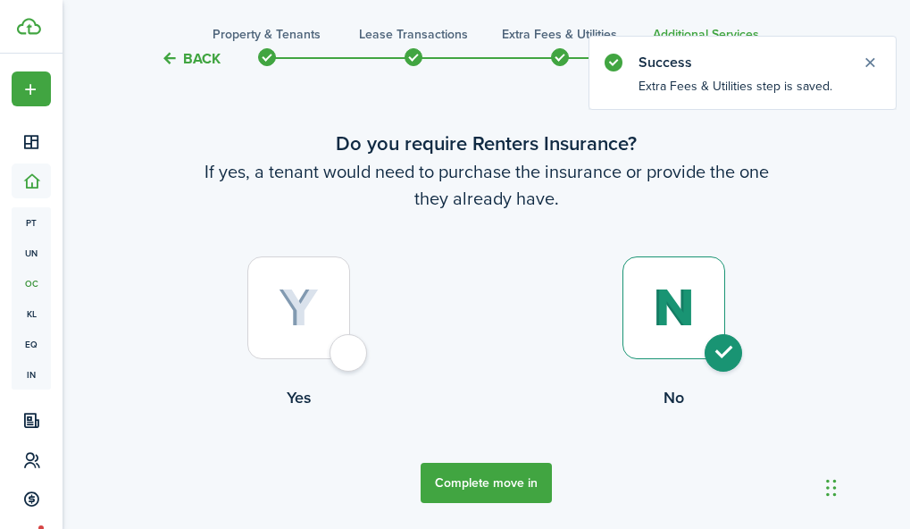
scroll to position [69, 0]
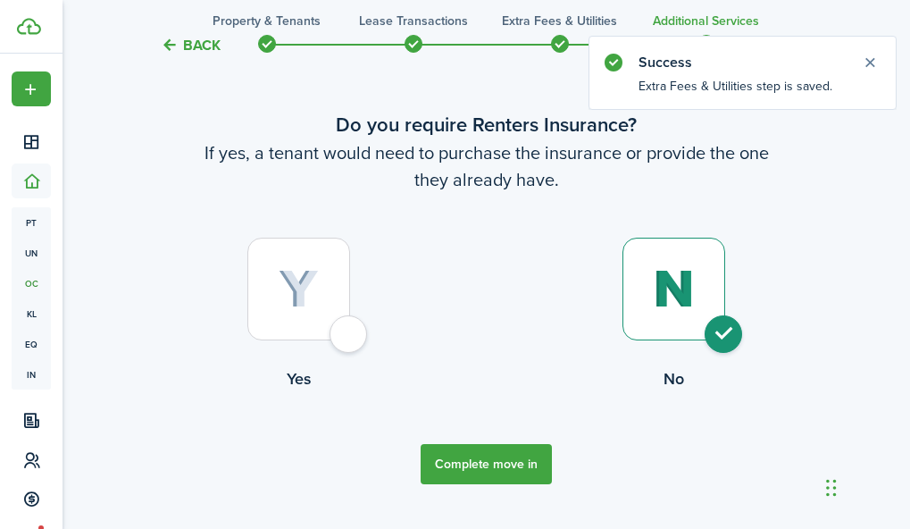
click at [477, 469] on button "Complete move in" at bounding box center [486, 464] width 131 height 40
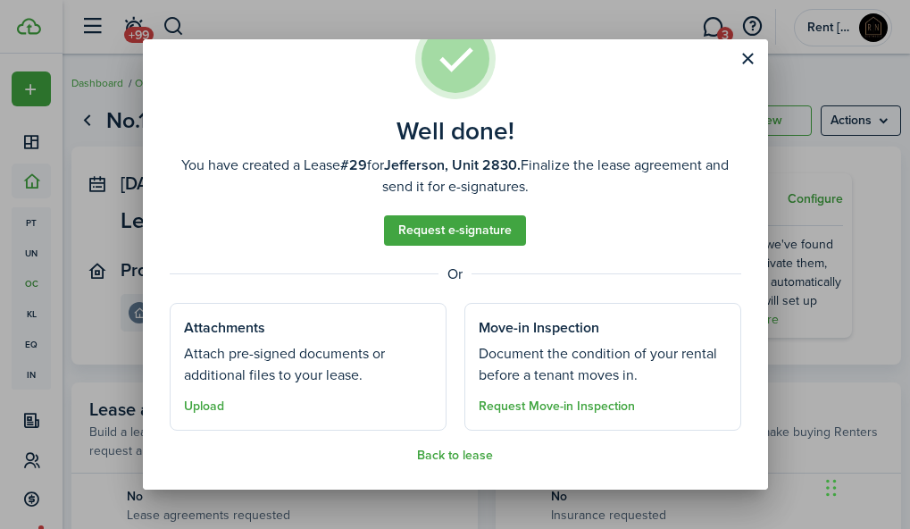
scroll to position [56, 0]
click at [208, 405] on button "Upload" at bounding box center [204, 406] width 40 height 14
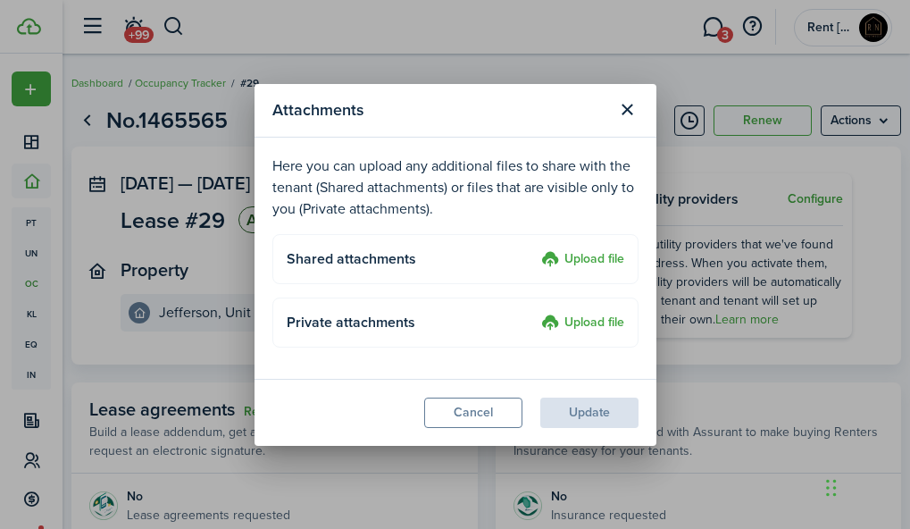
click at [581, 257] on label "Upload file" at bounding box center [582, 259] width 83 height 21
click at [535, 249] on input "Upload file" at bounding box center [535, 249] width 0 height 0
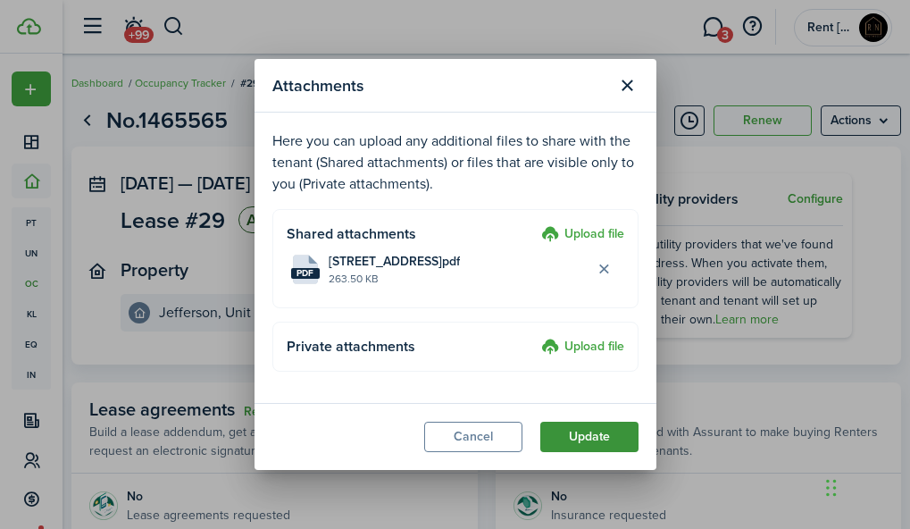
click at [598, 435] on button "Update" at bounding box center [589, 437] width 98 height 30
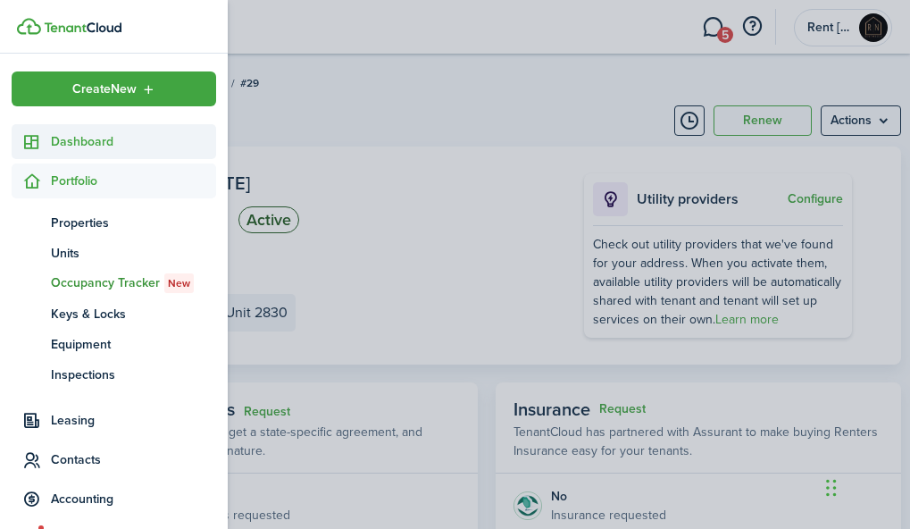
click at [70, 135] on span "Dashboard" at bounding box center [133, 141] width 165 height 19
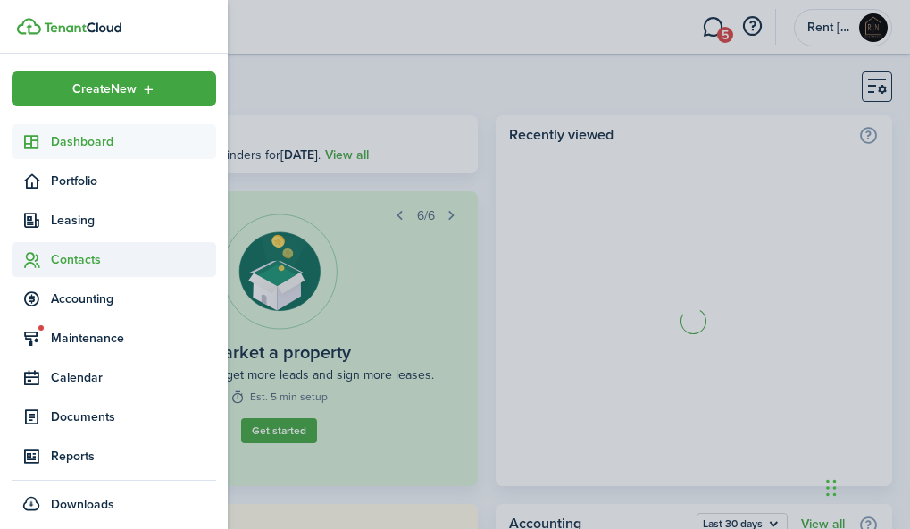
click at [71, 246] on span "Contacts" at bounding box center [114, 259] width 205 height 35
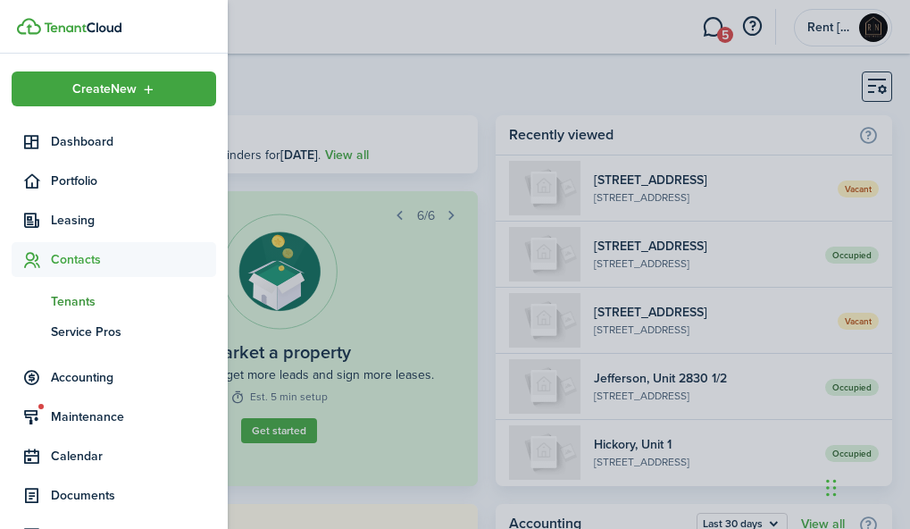
click at [76, 292] on span "Tenants" at bounding box center [133, 301] width 165 height 19
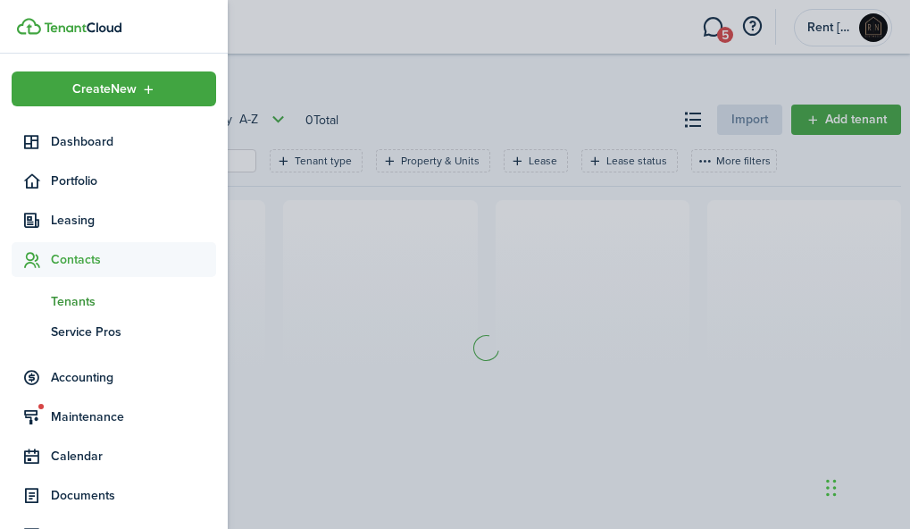
click at [78, 304] on span "Tenants" at bounding box center [133, 301] width 165 height 19
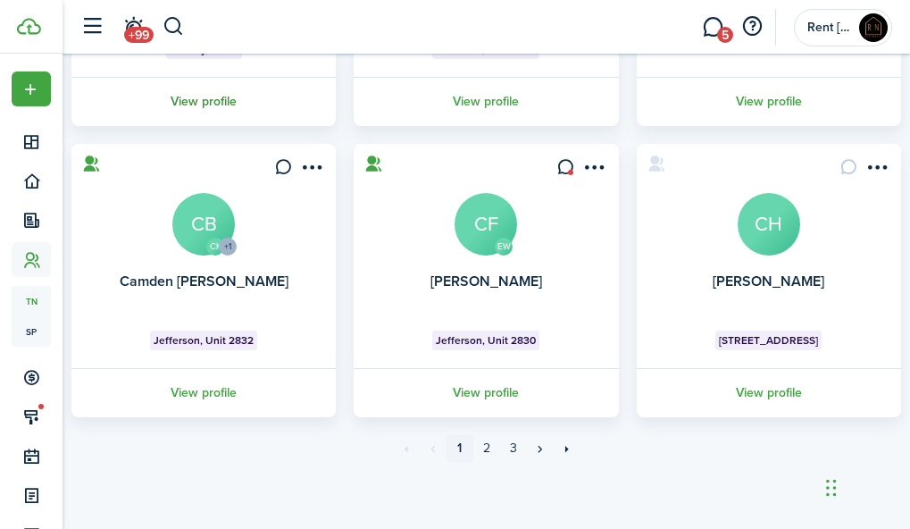
scroll to position [930, 0]
click at [502, 391] on link "View profile" at bounding box center [486, 392] width 270 height 49
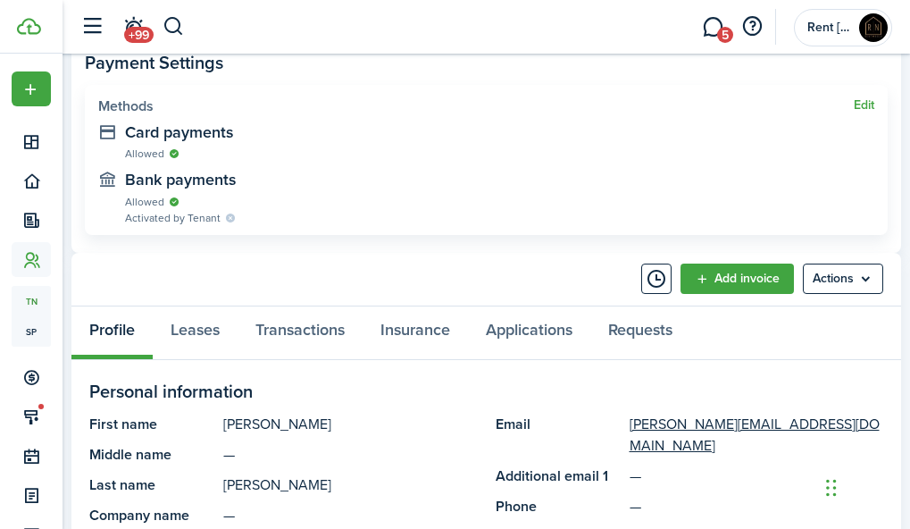
scroll to position [831, 0]
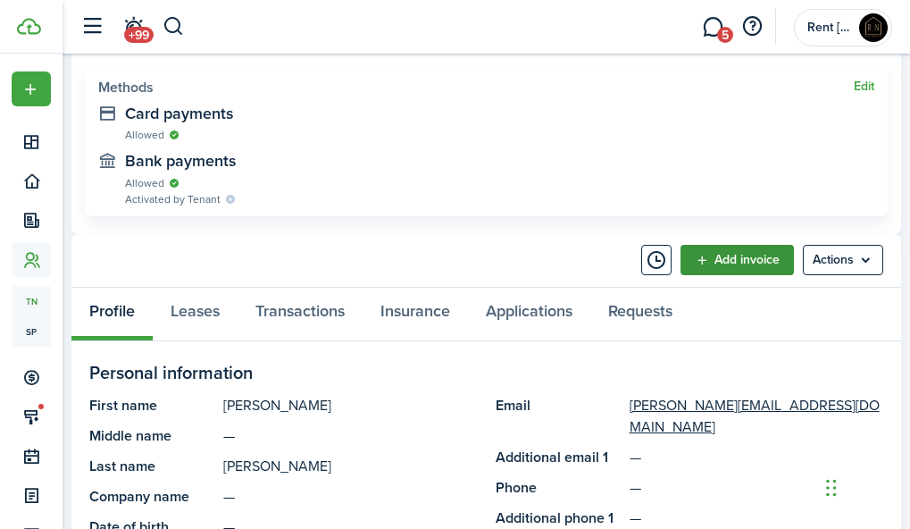
click at [710, 255] on link "Add invoice" at bounding box center [737, 260] width 113 height 30
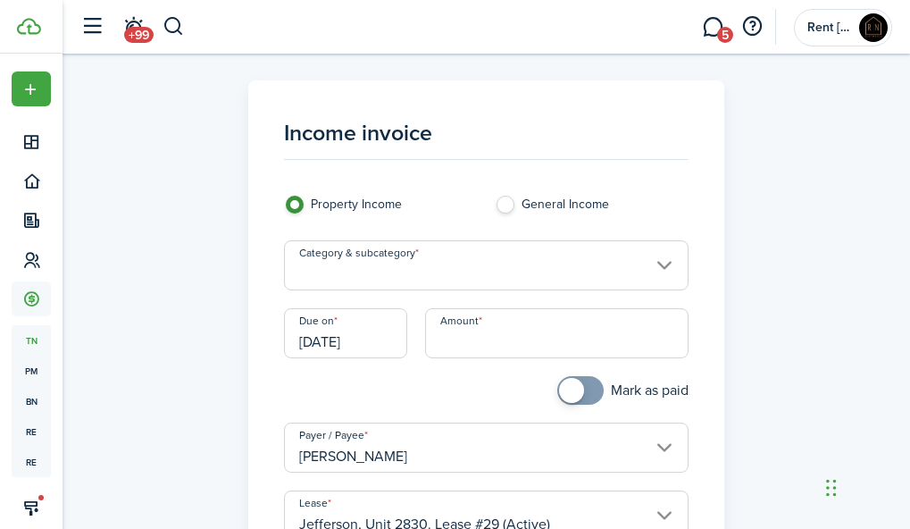
click at [493, 263] on input "Category & subcategory" at bounding box center [486, 265] width 405 height 50
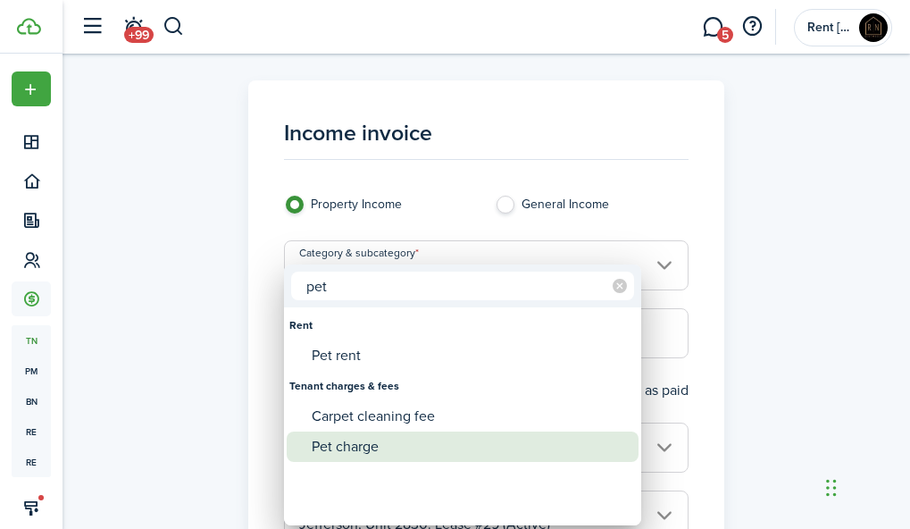
type input "pet"
click at [357, 444] on div "Pet charge" at bounding box center [470, 446] width 316 height 30
type input "Tenant charges & fees / Pet charge"
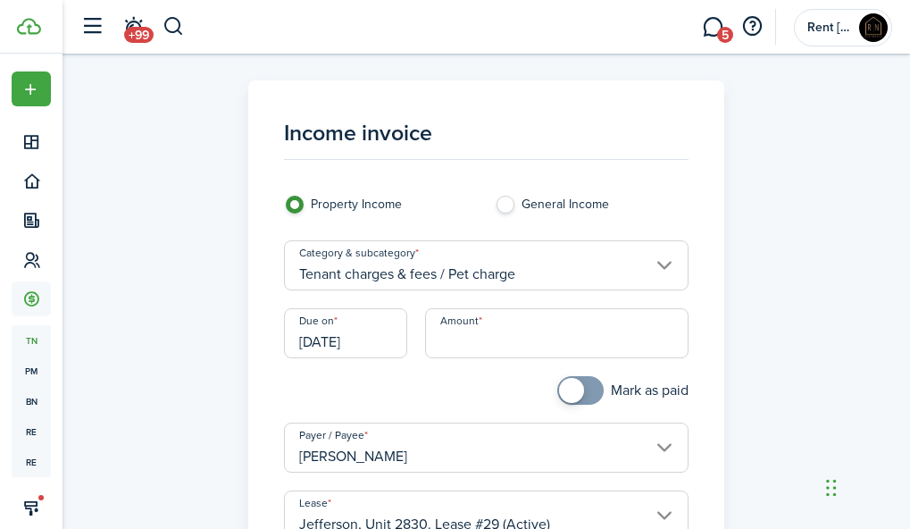
click at [363, 345] on input "[DATE]" at bounding box center [345, 333] width 123 height 50
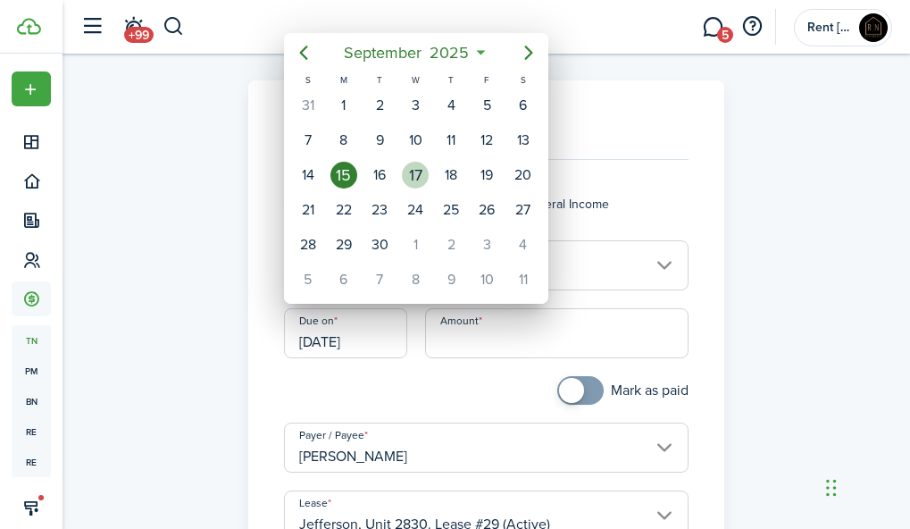
click at [419, 169] on div "17" at bounding box center [415, 175] width 27 height 27
type input "[DATE]"
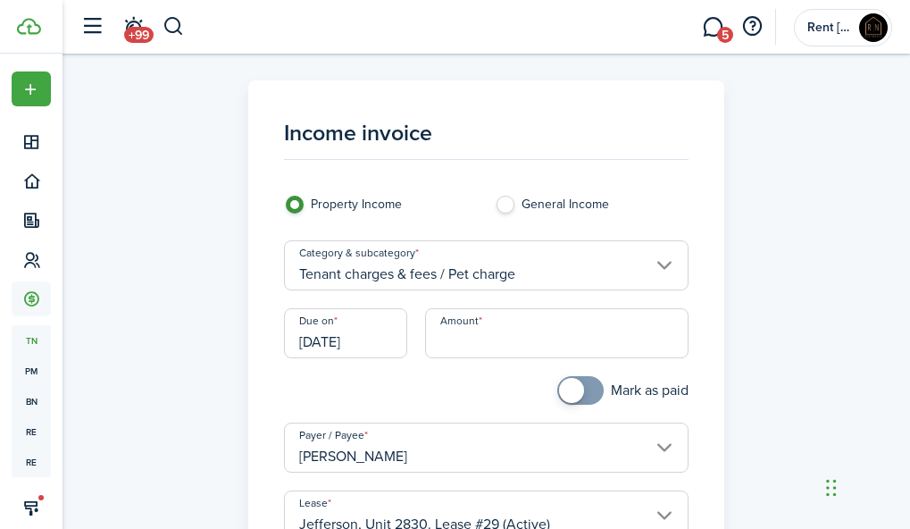
click at [361, 338] on input "[DATE]" at bounding box center [345, 333] width 123 height 50
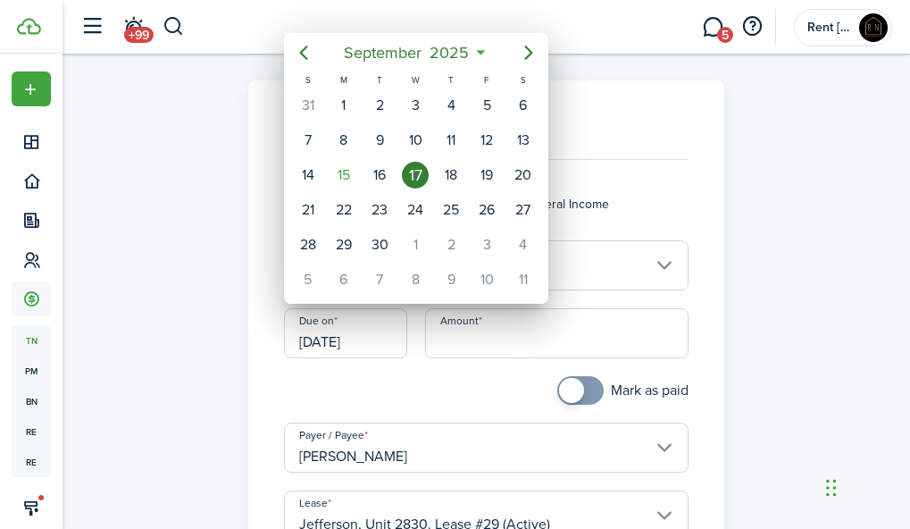
click at [418, 177] on div "17" at bounding box center [415, 175] width 27 height 27
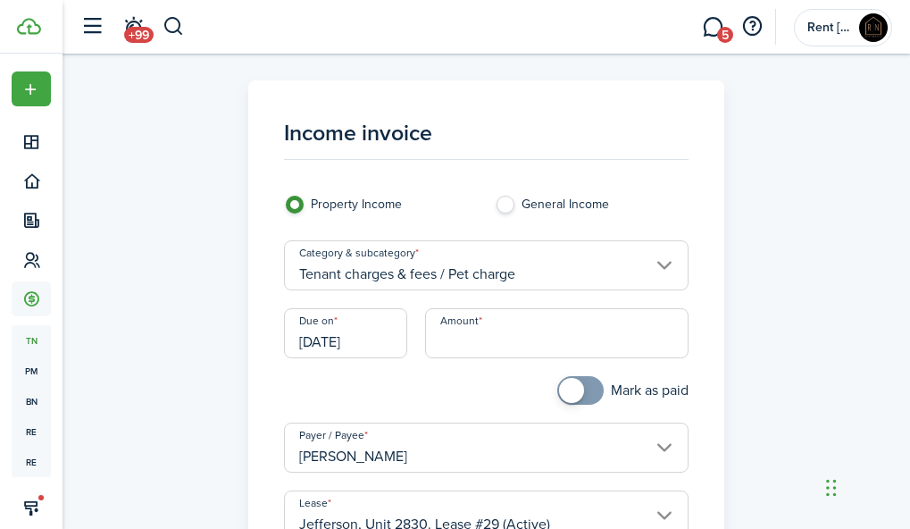
click at [473, 334] on input "Amount" at bounding box center [557, 333] width 264 height 50
type input "$150.00"
click at [698, 297] on div "Category & subcategory Tenant charges & fees / Pet charge" at bounding box center [486, 274] width 423 height 68
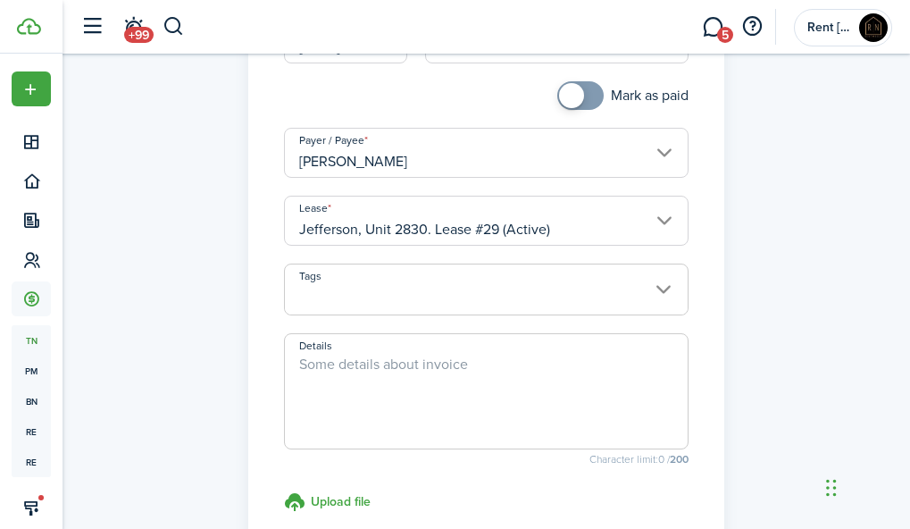
scroll to position [316, 0]
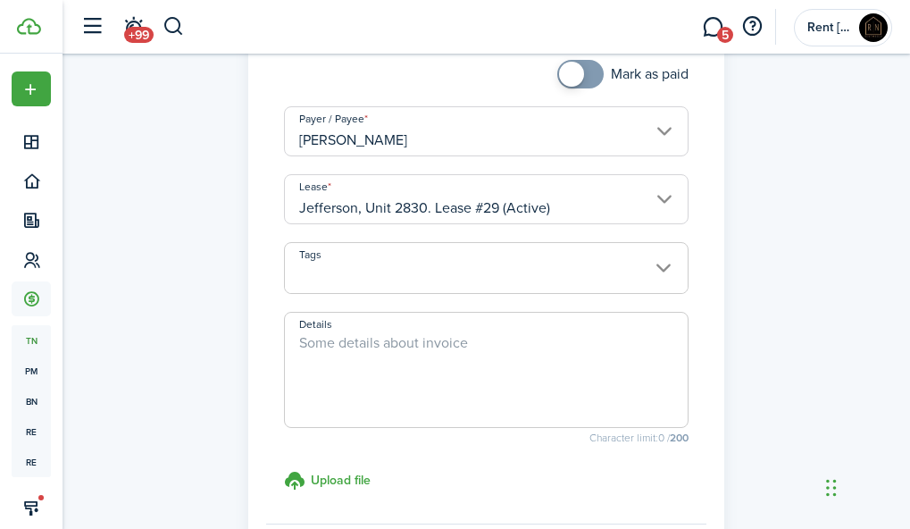
click at [552, 375] on textarea "Details" at bounding box center [487, 375] width 404 height 86
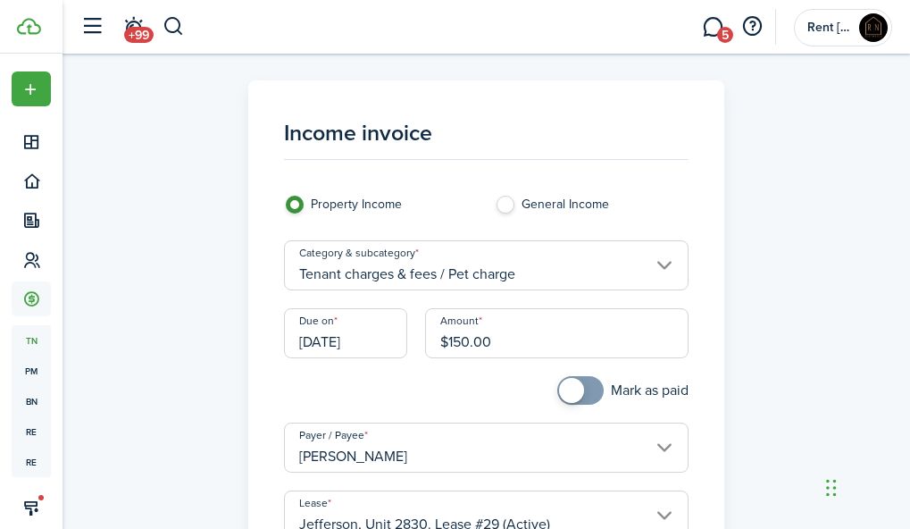
scroll to position [0, 0]
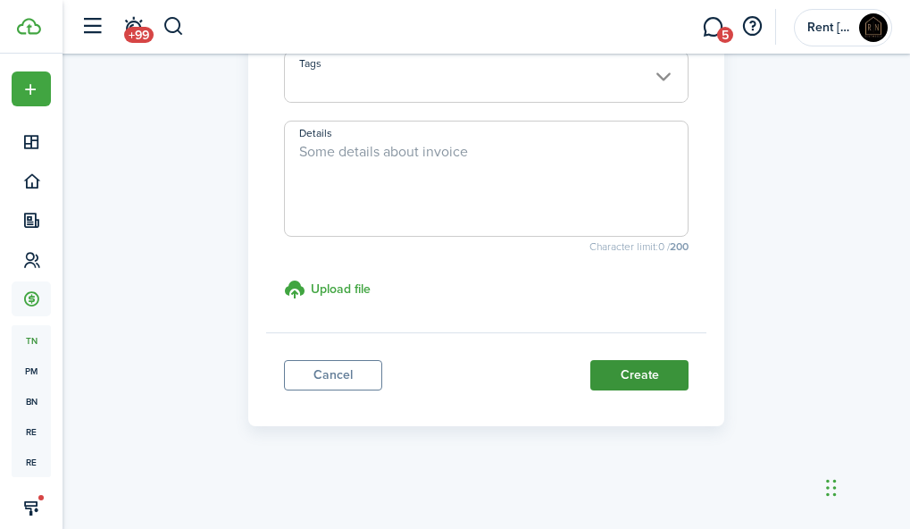
click at [647, 384] on button "Create" at bounding box center [639, 375] width 98 height 30
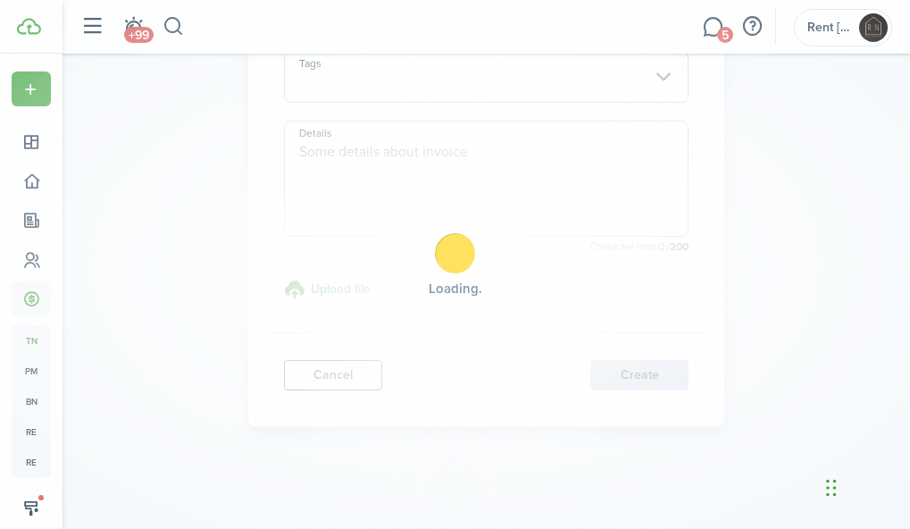
scroll to position [506, 0]
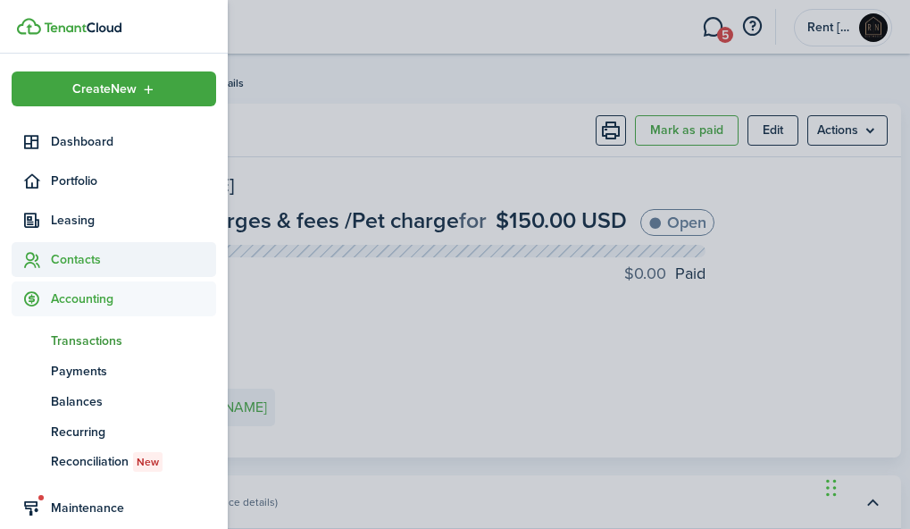
click at [77, 262] on span "Contacts" at bounding box center [133, 259] width 165 height 19
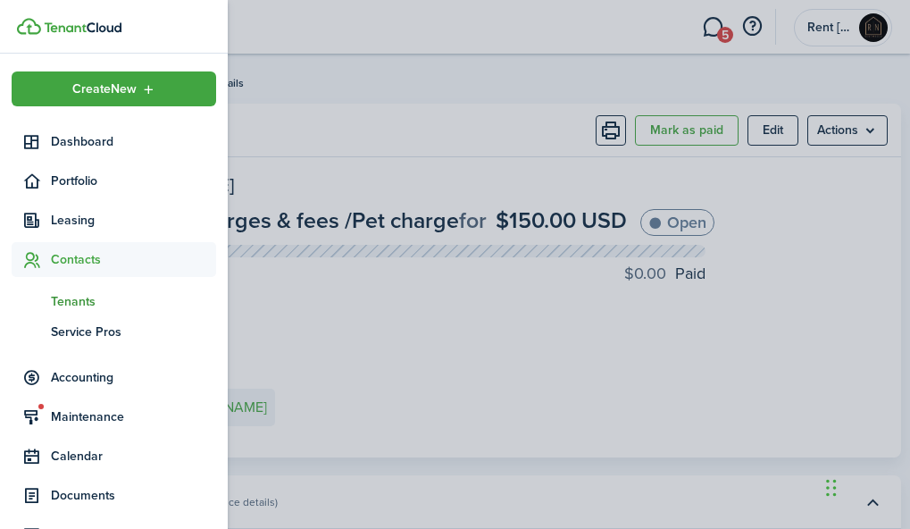
click at [75, 300] on span "Tenants" at bounding box center [133, 301] width 165 height 19
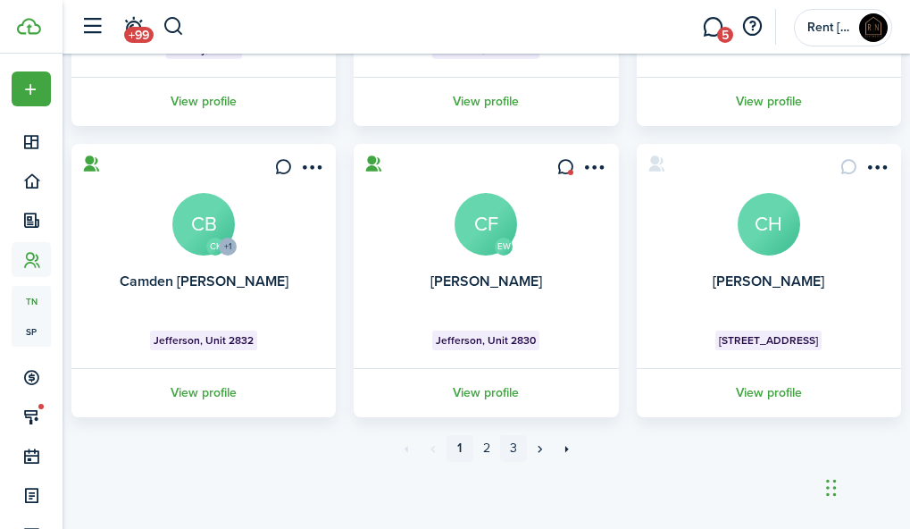
scroll to position [930, 0]
click at [490, 451] on link "2" at bounding box center [486, 448] width 27 height 27
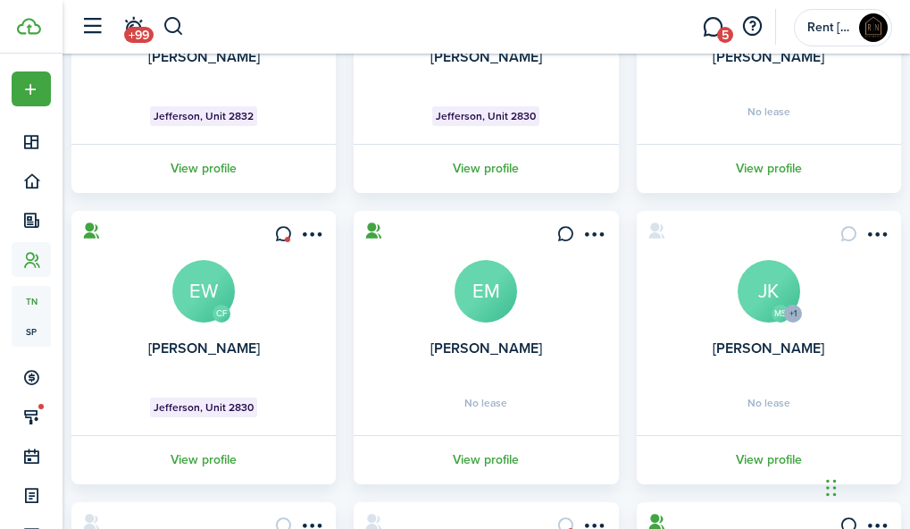
scroll to position [284, 0]
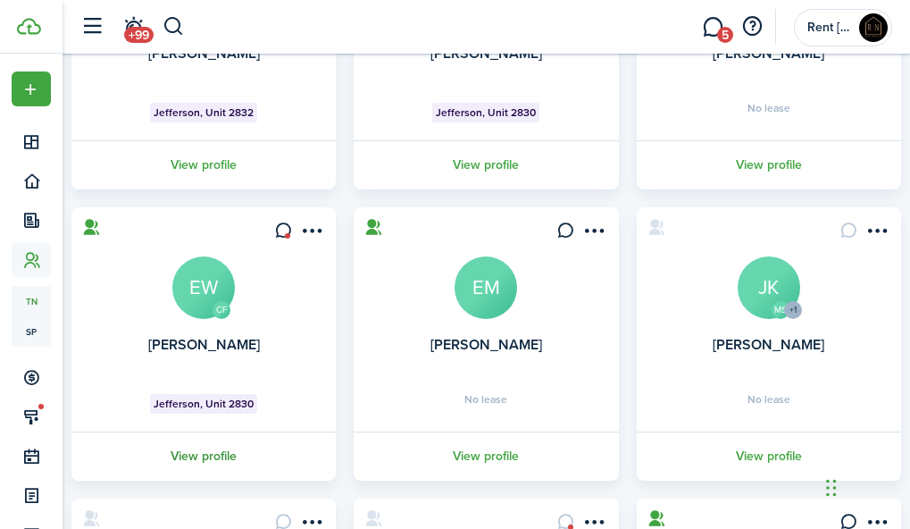
click at [232, 447] on link "View profile" at bounding box center [204, 455] width 270 height 49
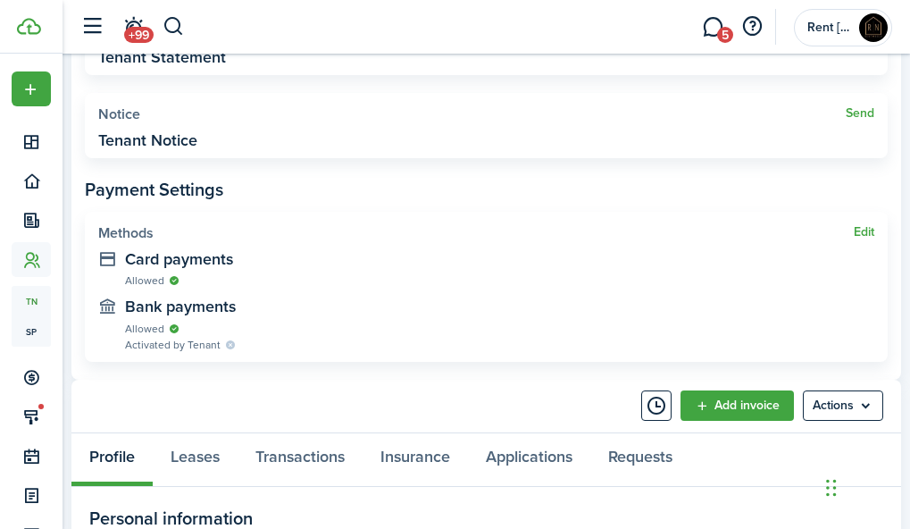
scroll to position [686, 0]
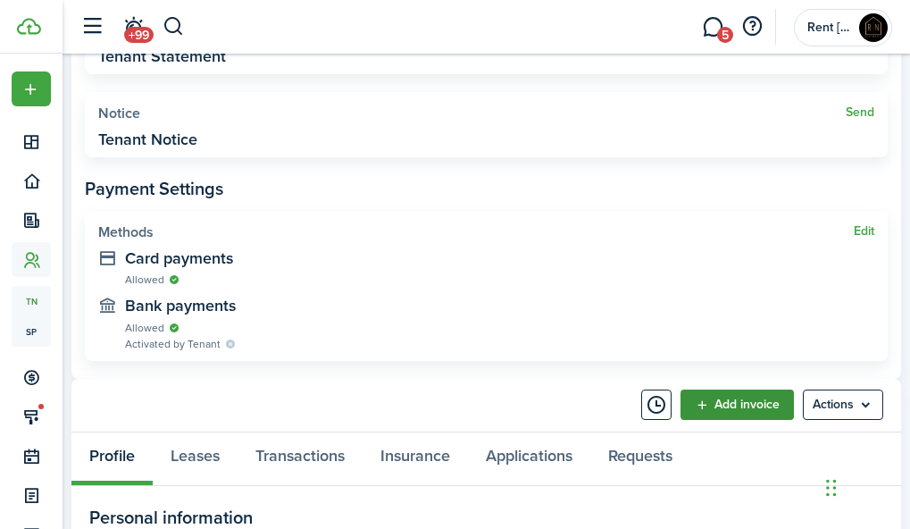
click at [743, 401] on link "Add invoice" at bounding box center [737, 404] width 113 height 30
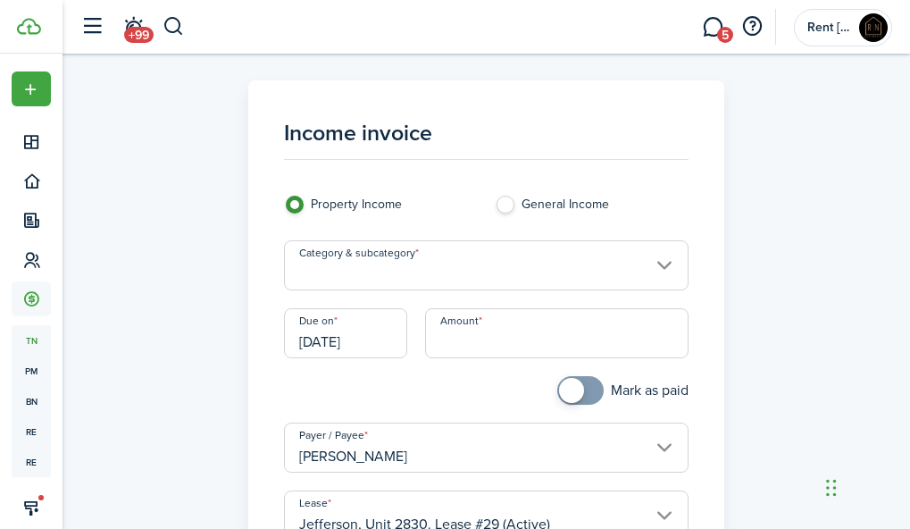
click at [463, 275] on input "Category & subcategory" at bounding box center [486, 265] width 405 height 50
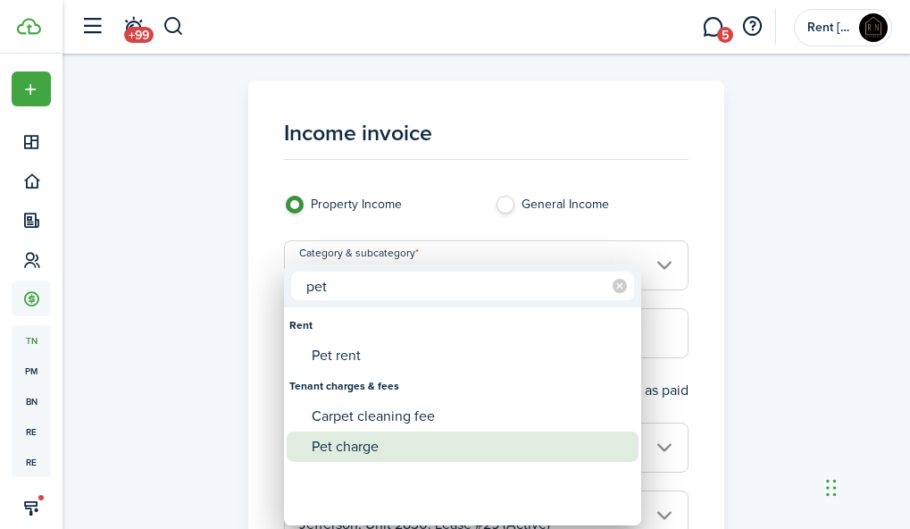
type input "pet"
click at [373, 451] on div "Pet charge" at bounding box center [470, 446] width 316 height 30
type input "Tenant charges & fees / Pet charge"
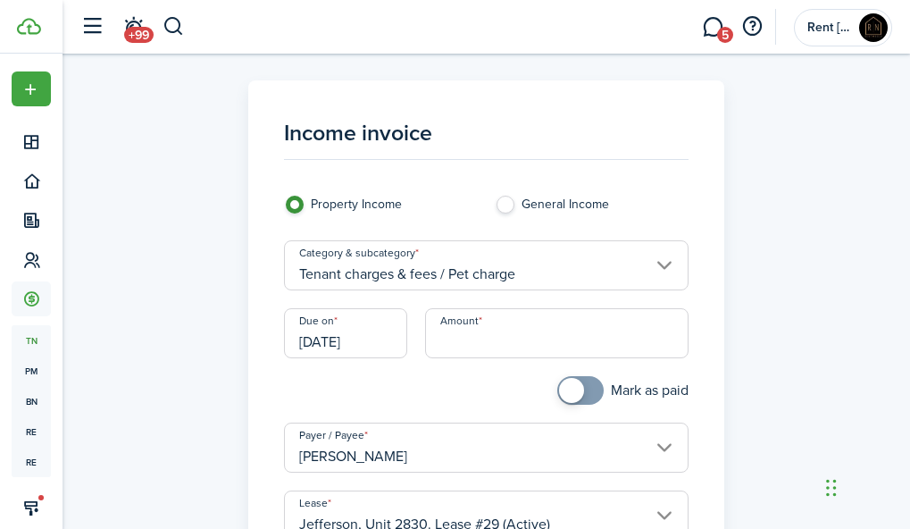
click at [371, 340] on input "[DATE]" at bounding box center [345, 333] width 123 height 50
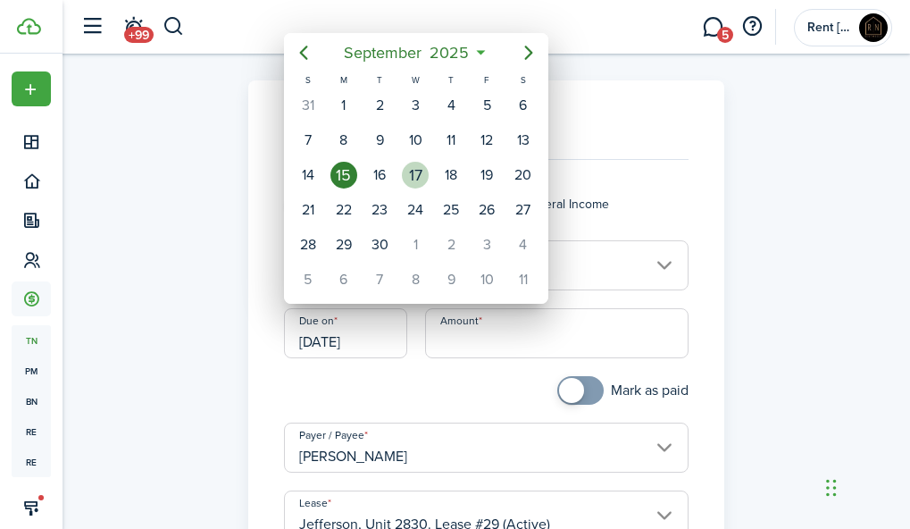
click at [409, 178] on div "17" at bounding box center [415, 175] width 27 height 27
type input "[DATE]"
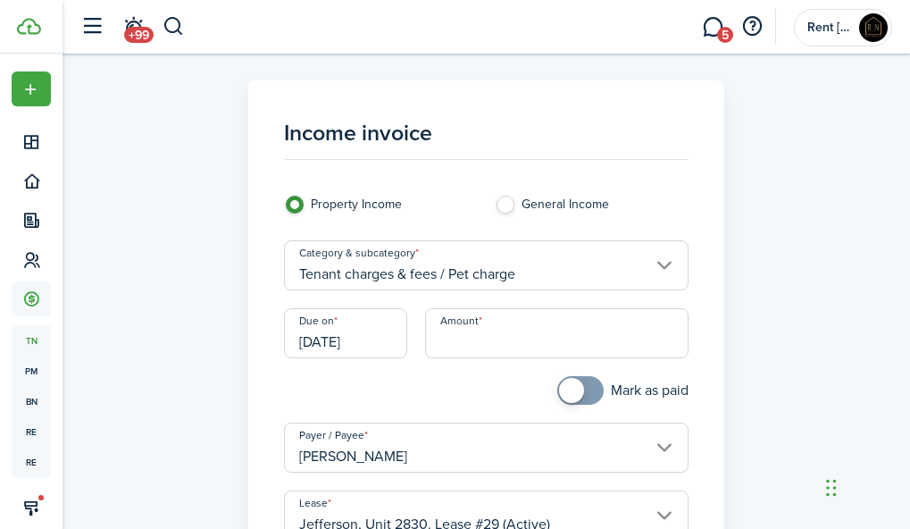
click at [412, 386] on div at bounding box center [381, 399] width 212 height 46
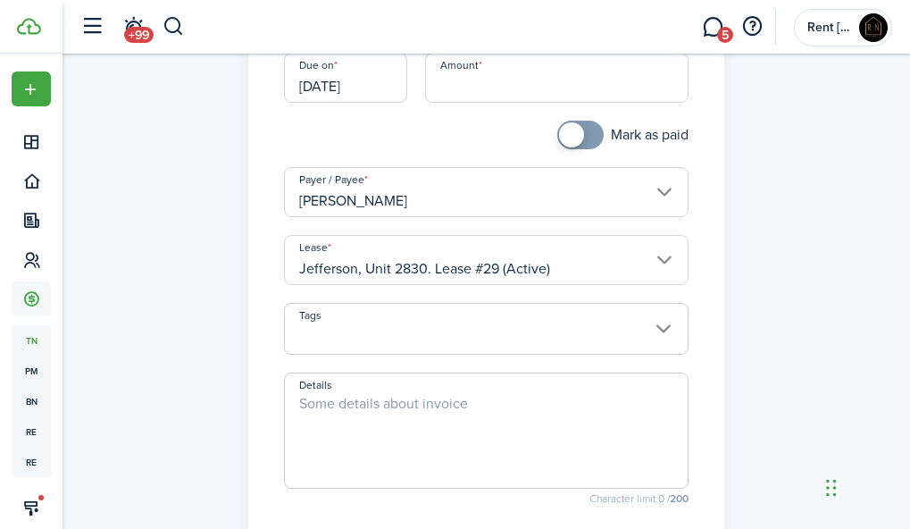
scroll to position [59, 0]
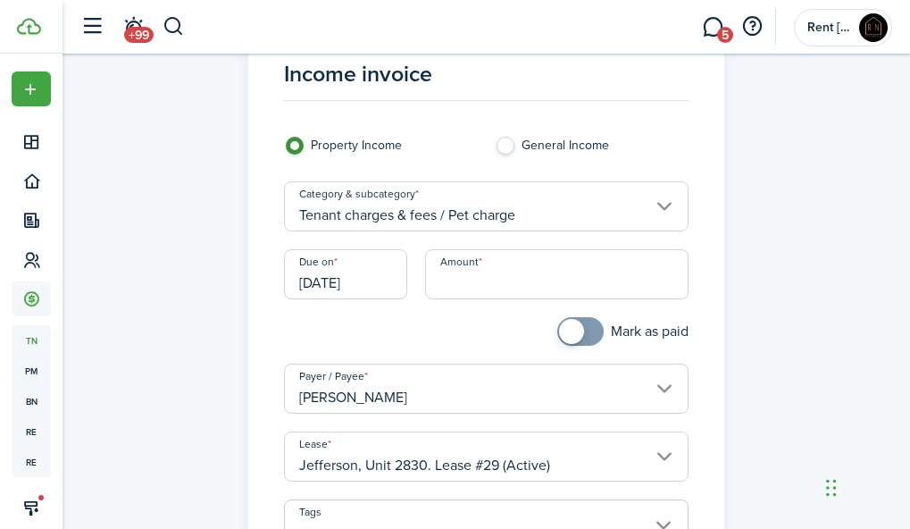
click at [490, 279] on input "Amount" at bounding box center [557, 274] width 264 height 50
type input "$150.00"
click at [723, 274] on panel-main "Income invoice Property Income General Income Category & subcategory Tenant cha…" at bounding box center [486, 447] width 477 height 853
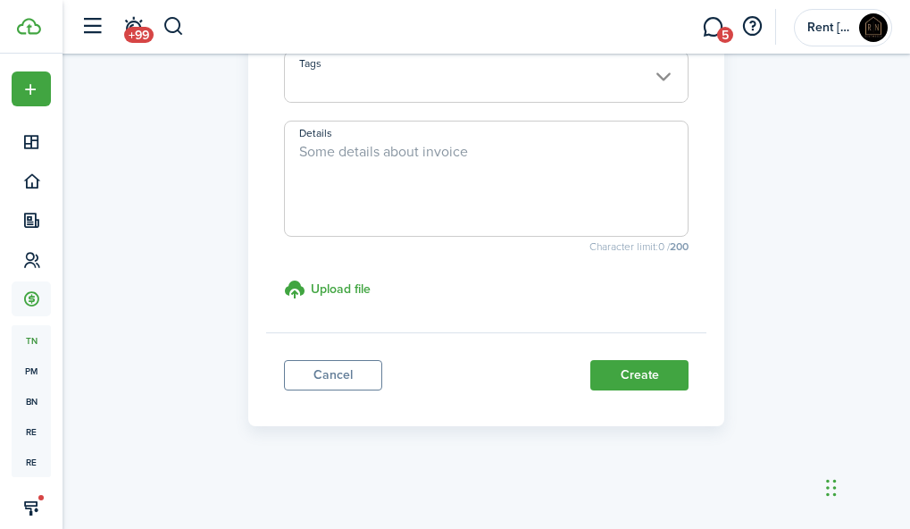
scroll to position [506, 0]
click at [634, 371] on button "Create" at bounding box center [639, 376] width 98 height 30
